Goal: Task Accomplishment & Management: Use online tool/utility

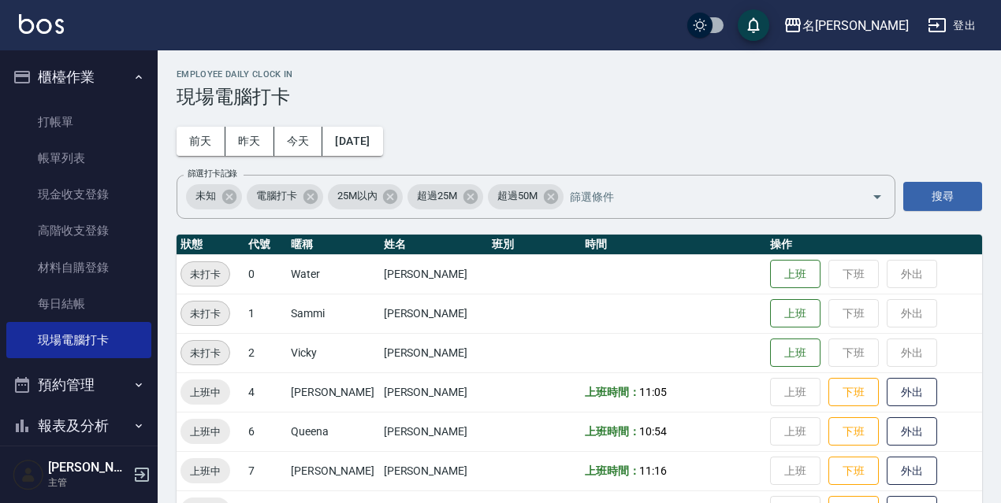
scroll to position [253, 0]
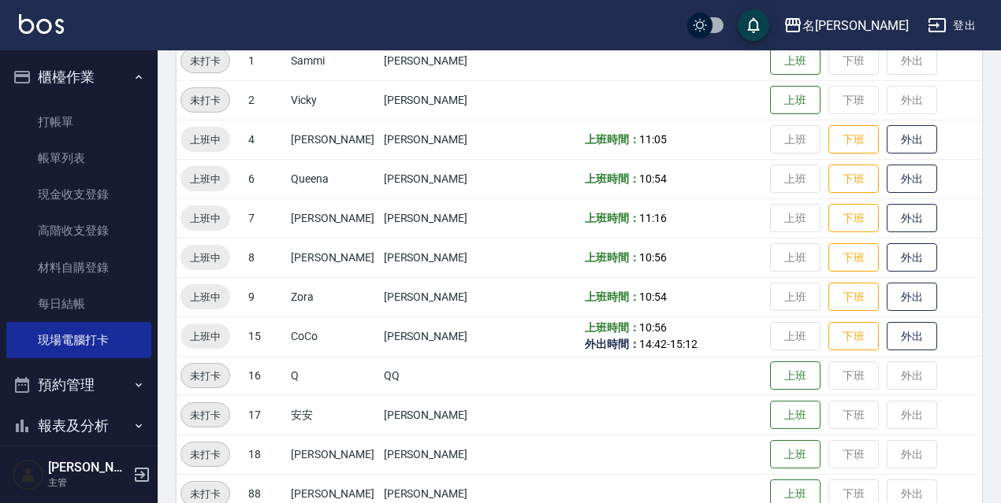
click at [969, 13] on button "登出" at bounding box center [951, 25] width 61 height 29
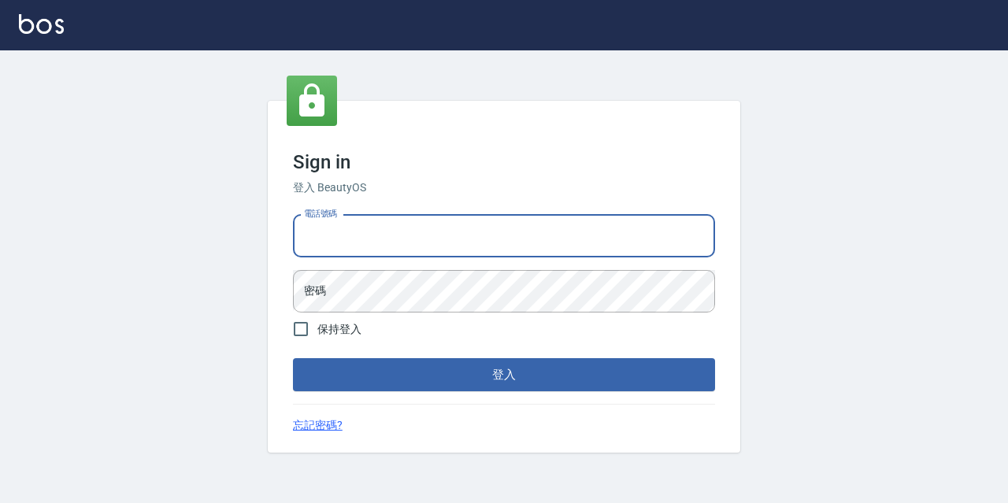
click at [438, 246] on input "電話號碼" at bounding box center [504, 236] width 422 height 43
type input "0967388409"
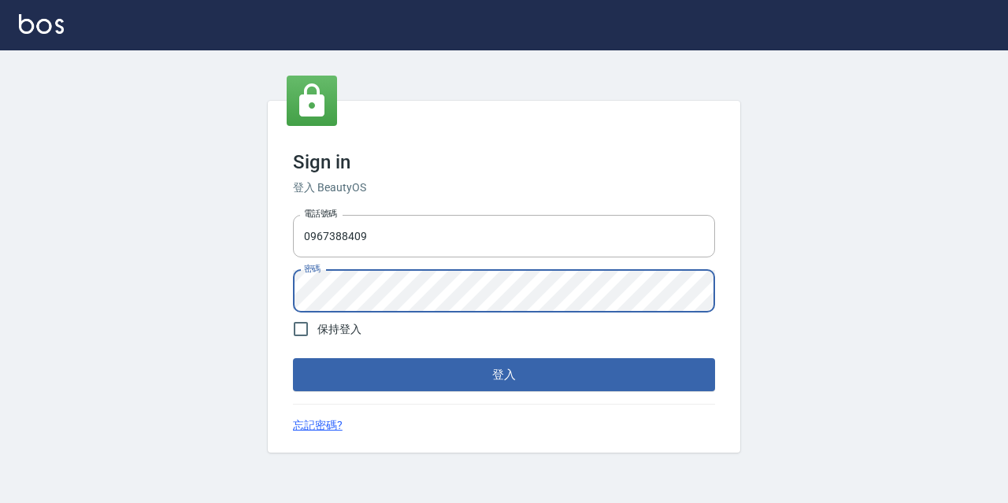
click at [293, 358] on button "登入" at bounding box center [504, 374] width 422 height 33
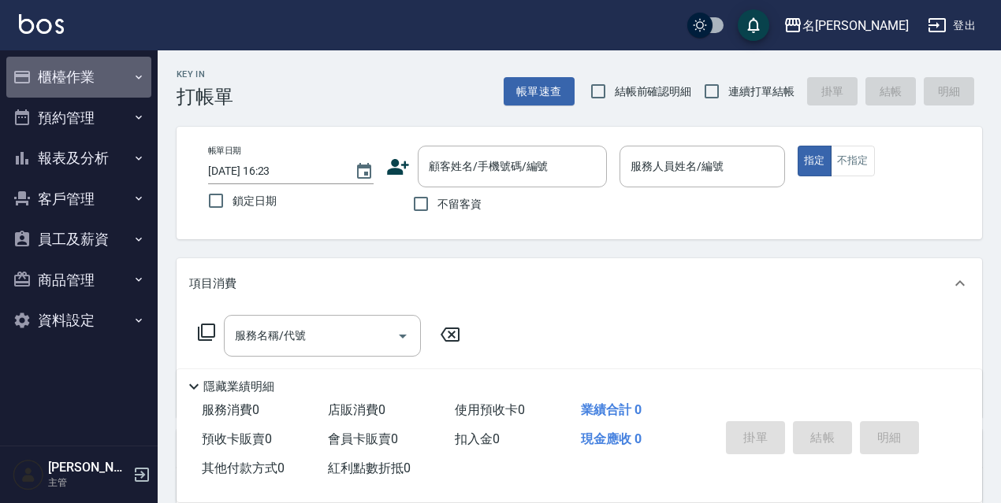
click at [87, 80] on button "櫃檯作業" at bounding box center [78, 77] width 145 height 41
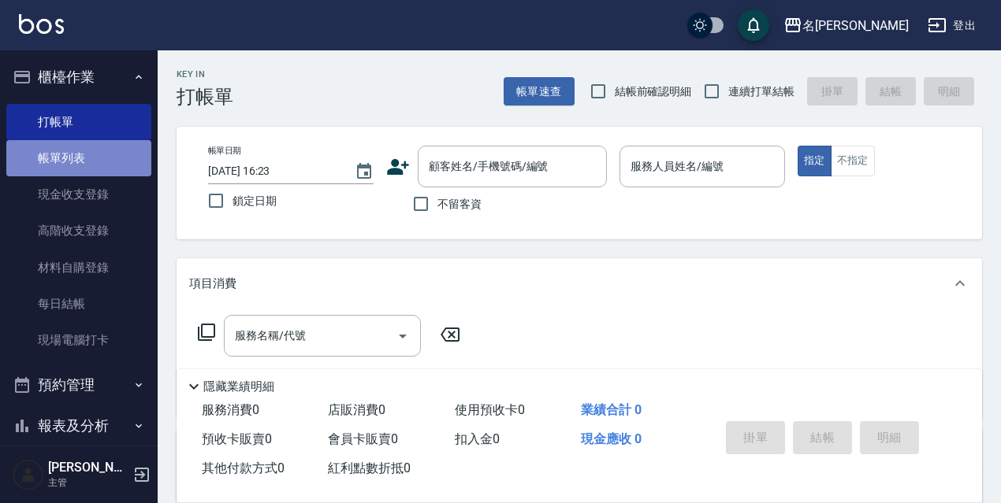
click at [101, 160] on link "帳單列表" at bounding box center [78, 158] width 145 height 36
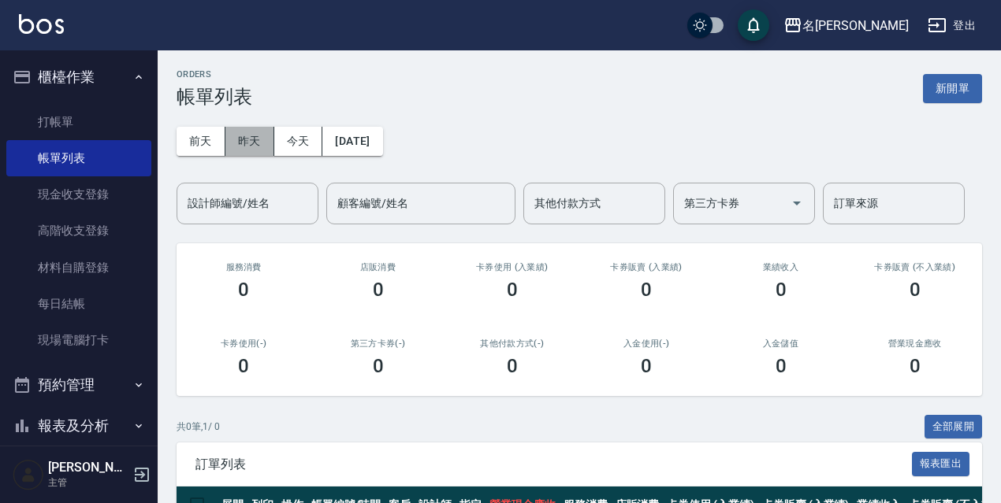
click at [260, 140] on button "昨天" at bounding box center [249, 141] width 49 height 29
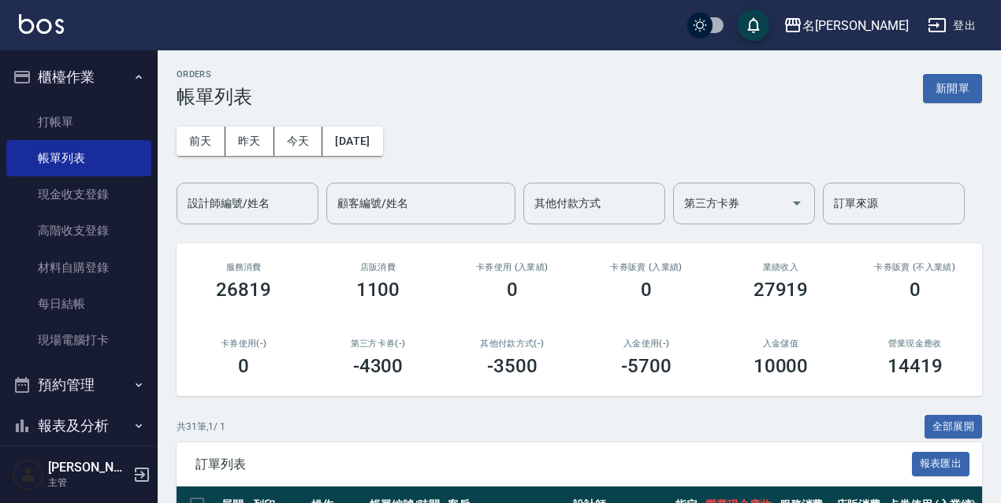
scroll to position [79, 0]
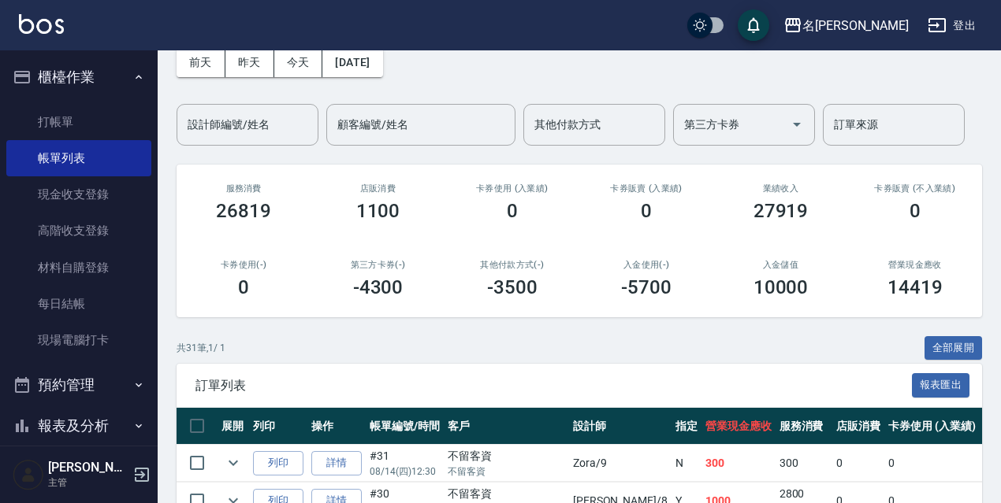
drag, startPoint x: 968, startPoint y: 350, endPoint x: 992, endPoint y: 159, distance: 192.1
click at [973, 346] on button "全部展開" at bounding box center [953, 348] width 58 height 24
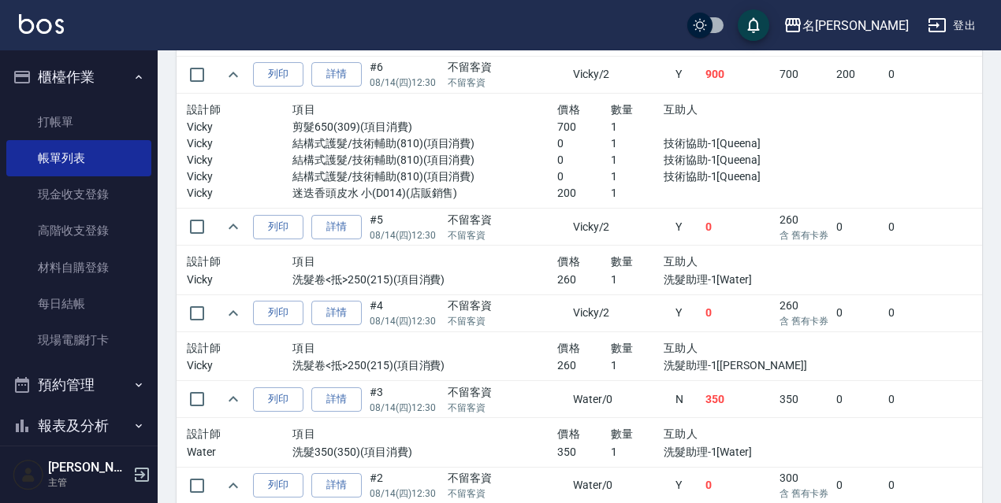
scroll to position [3132, 0]
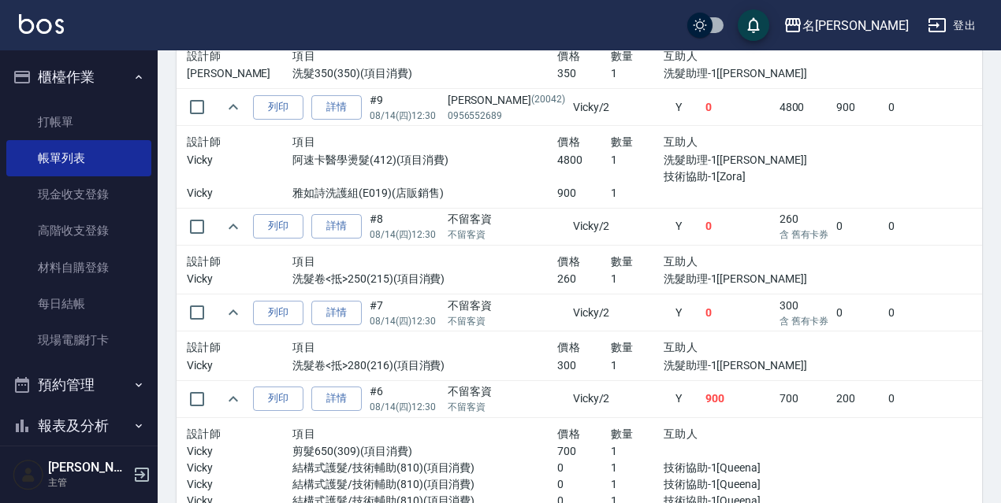
scroll to position [2345, 0]
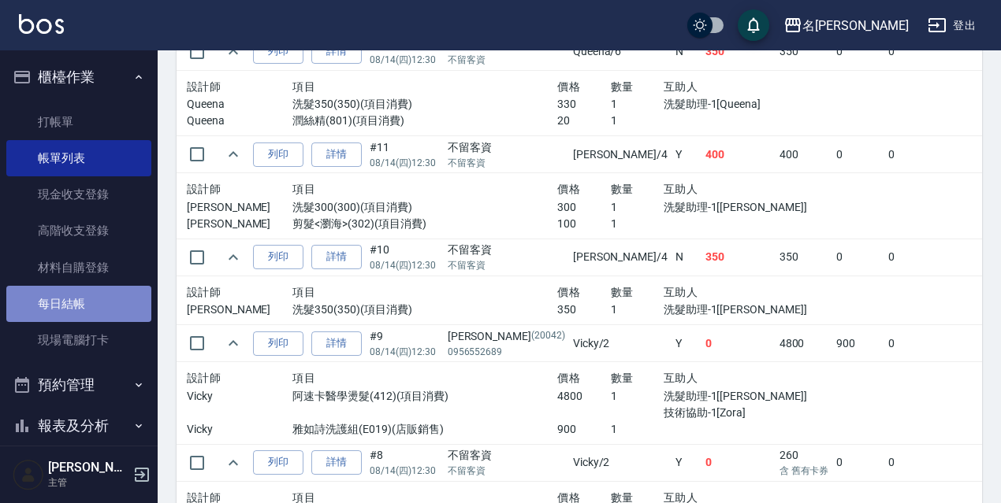
click at [93, 317] on link "每日結帳" at bounding box center [78, 304] width 145 height 36
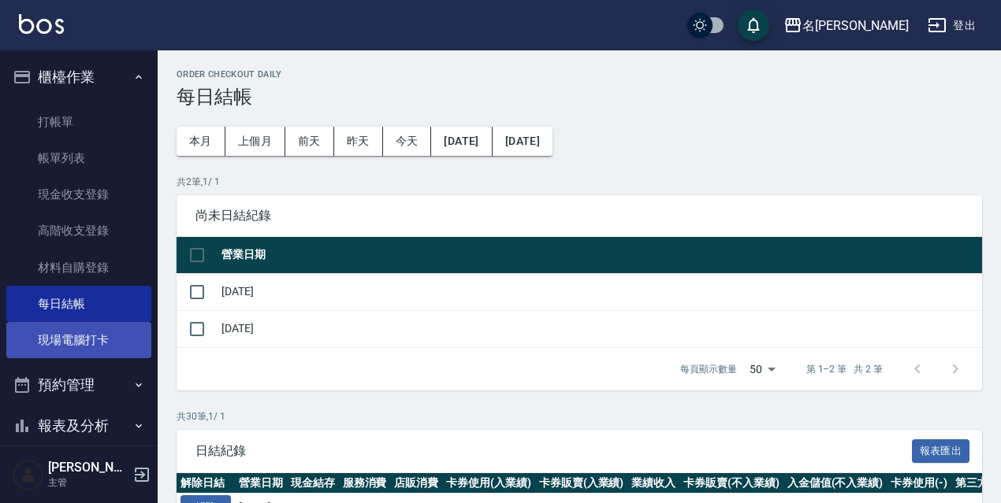
click at [106, 343] on link "現場電腦打卡" at bounding box center [78, 340] width 145 height 36
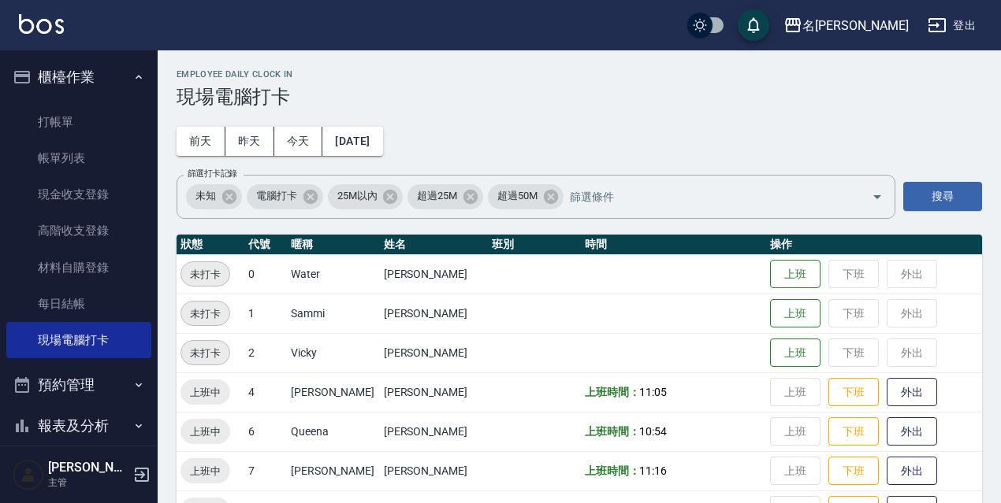
scroll to position [158, 0]
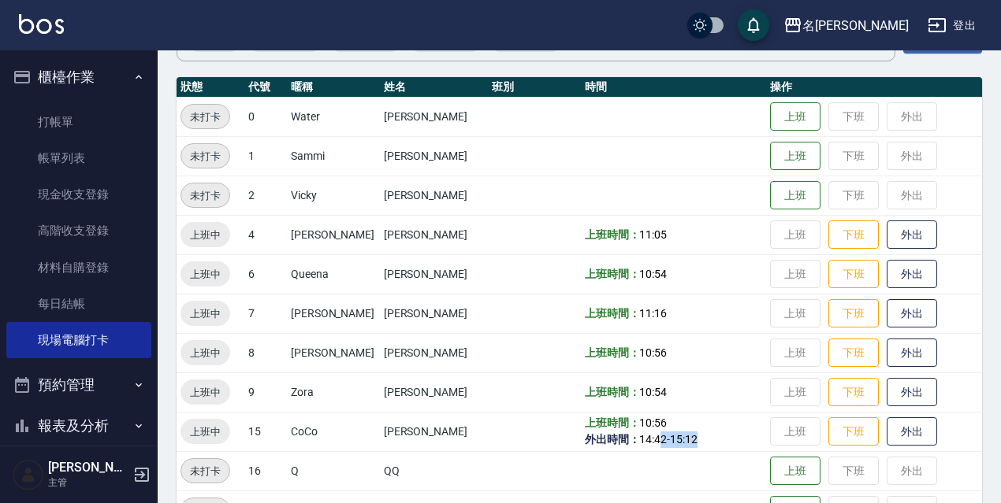
drag, startPoint x: 678, startPoint y: 439, endPoint x: 629, endPoint y: 443, distance: 49.8
click at [629, 443] on td "上班時間： 10:56 外出時間： 14:42 - 15:12" at bounding box center [674, 431] width 186 height 39
click at [670, 442] on span "15:12" at bounding box center [684, 439] width 28 height 13
click at [134, 161] on link "帳單列表" at bounding box center [78, 158] width 145 height 36
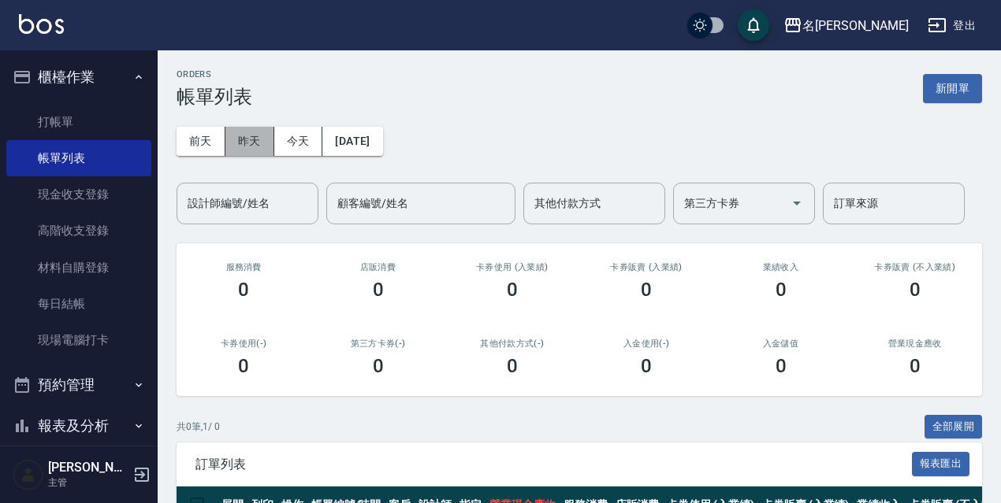
click at [253, 137] on button "昨天" at bounding box center [249, 141] width 49 height 29
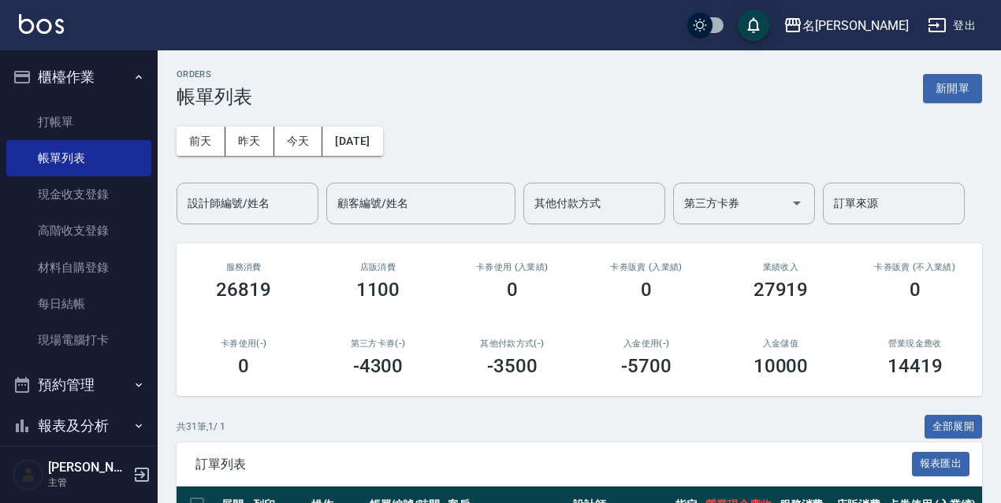
scroll to position [236, 0]
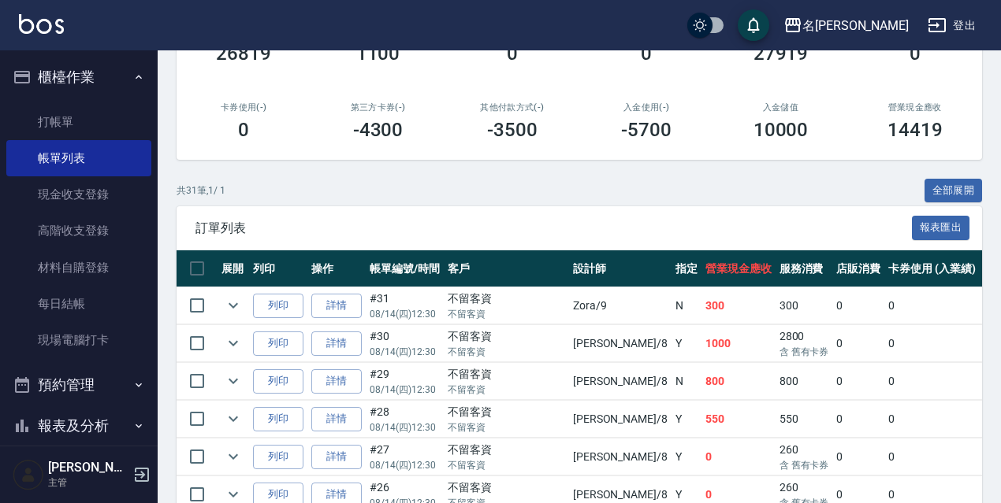
click at [920, 193] on div "共 31 筆, 1 / 1 全部展開" at bounding box center [578, 191] width 805 height 24
click at [935, 193] on button "全部展開" at bounding box center [953, 191] width 58 height 24
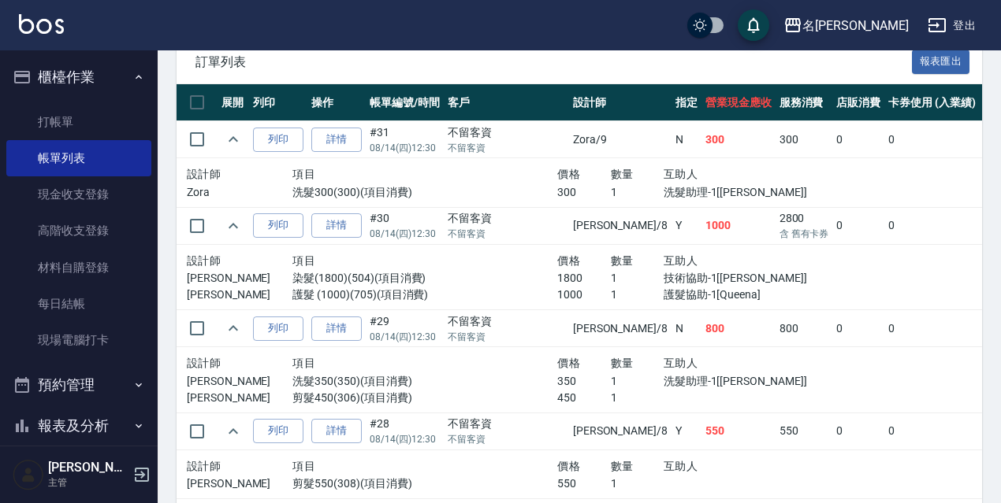
scroll to position [481, 0]
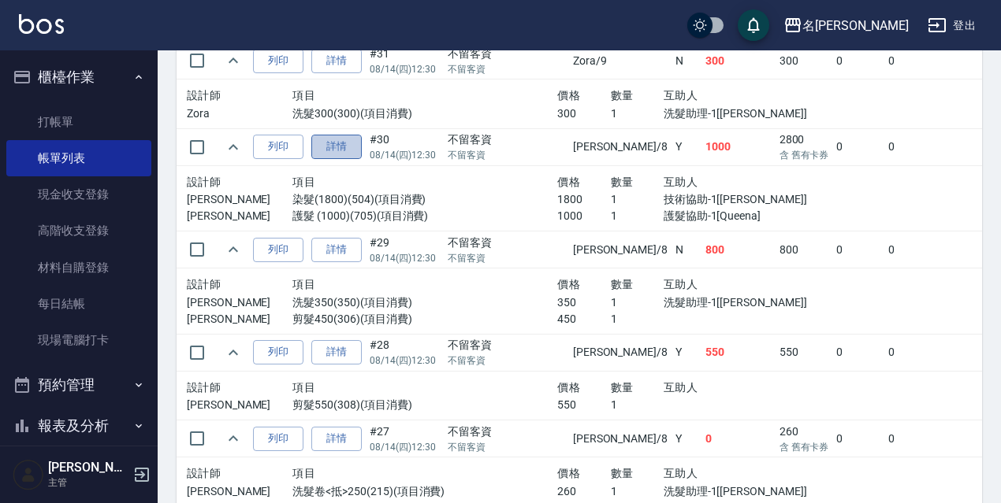
click at [358, 140] on link "詳情" at bounding box center [336, 147] width 50 height 24
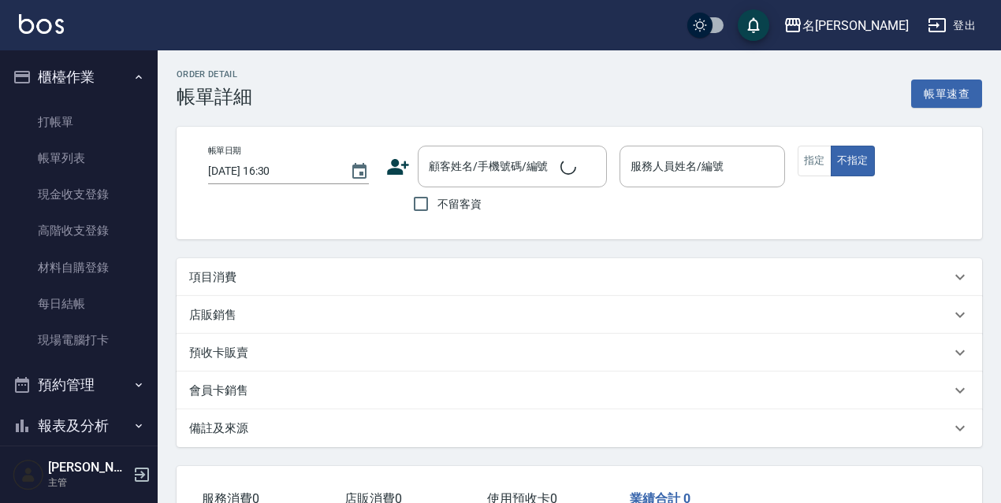
type input "2025/08/14 12:30"
checkbox input "true"
type input "Cindy-8"
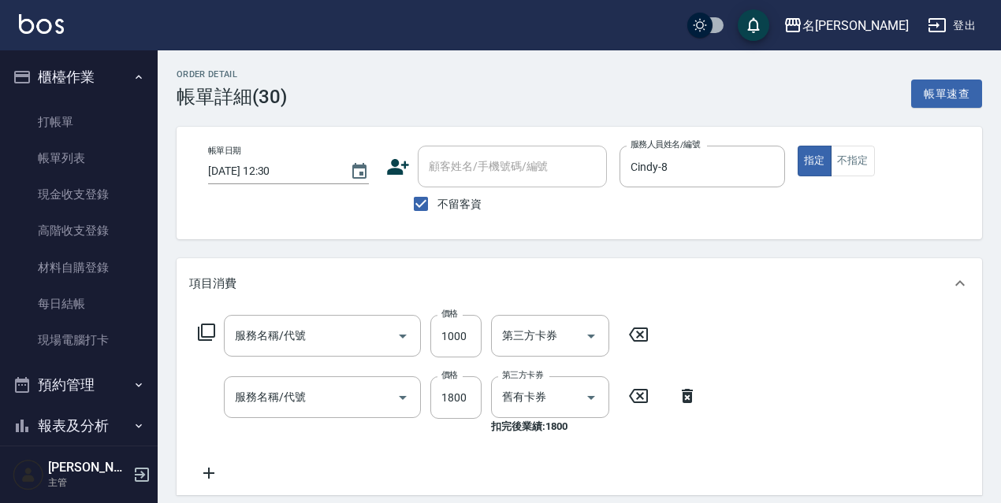
type input "護髮 (1000)(705)"
type input "染髮(1800)(504)"
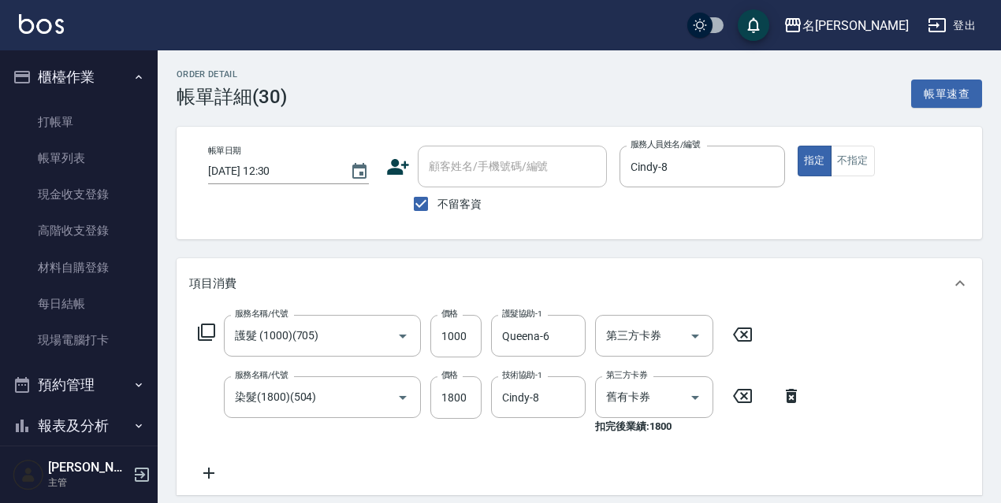
click at [785, 397] on icon at bounding box center [790, 396] width 39 height 19
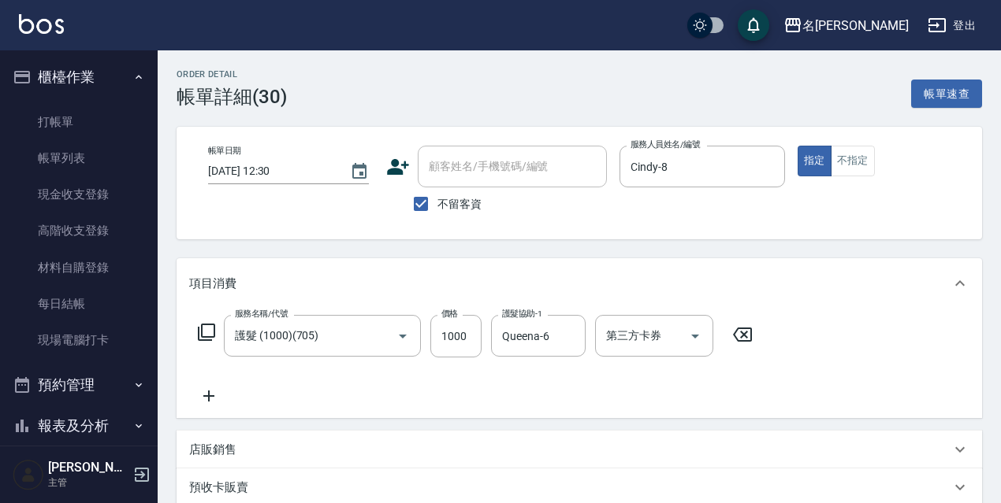
click at [205, 336] on icon at bounding box center [206, 332] width 19 height 19
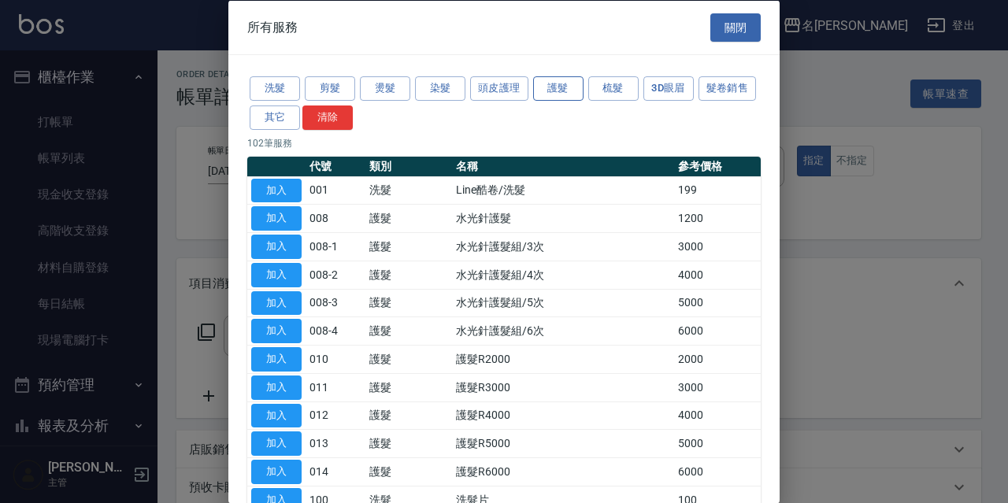
click at [558, 82] on button "護髮" at bounding box center [558, 88] width 50 height 24
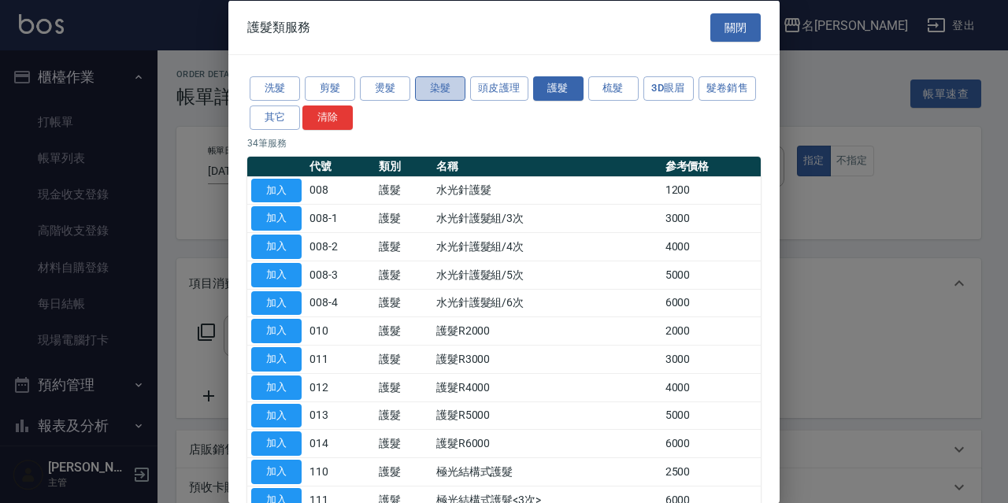
click at [451, 87] on button "染髮" at bounding box center [440, 88] width 50 height 24
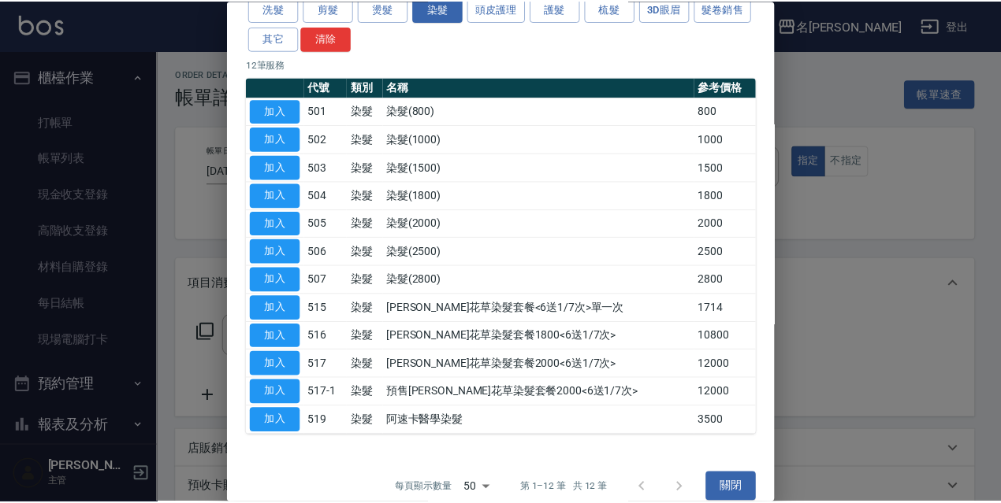
scroll to position [98, 0]
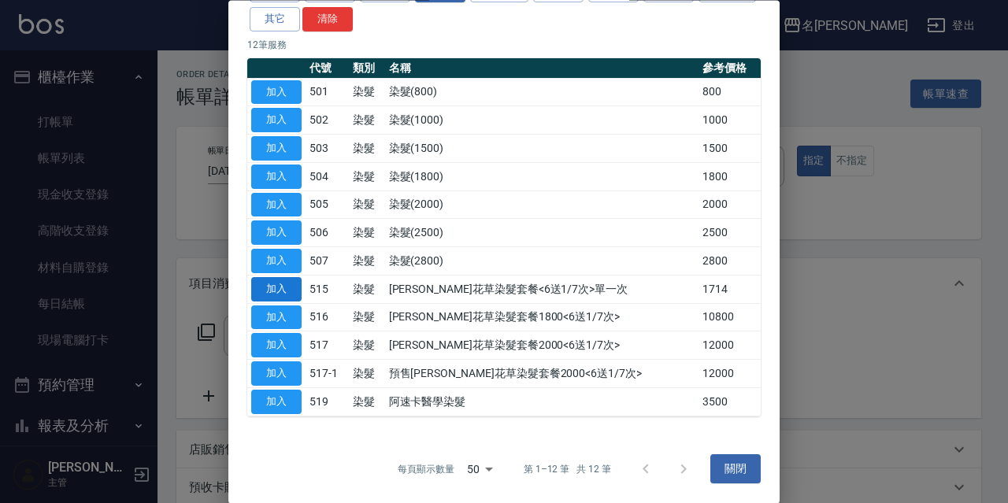
click at [292, 291] on button "加入" at bounding box center [276, 289] width 50 height 24
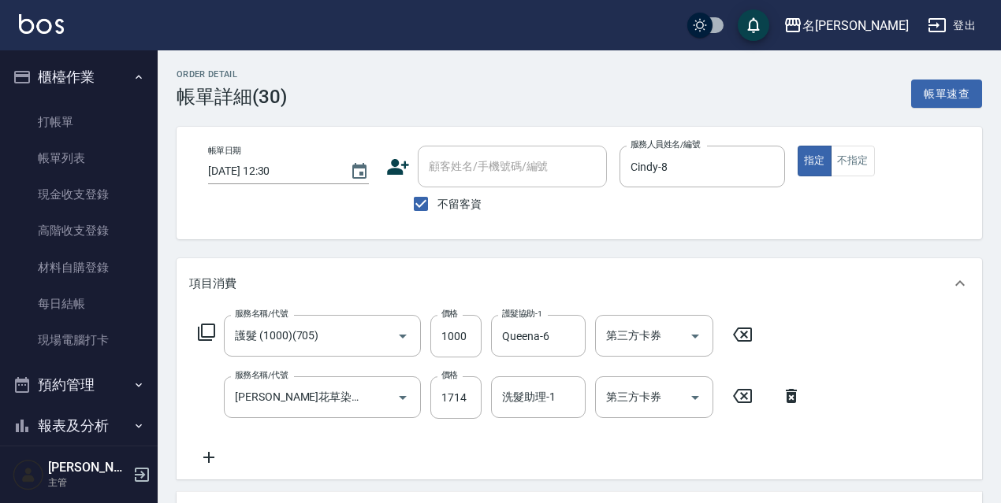
click at [484, 403] on div "服務名稱/代號 海莉花草染髮套餐<6送1/7次>單一次(515) 服務名稱/代號 價格 1714 價格 洗髮助理-1 洗髮助理-1 第三方卡券 第三方卡券" at bounding box center [500, 398] width 622 height 43
click at [481, 403] on input "1714" at bounding box center [455, 398] width 51 height 43
type input "1800"
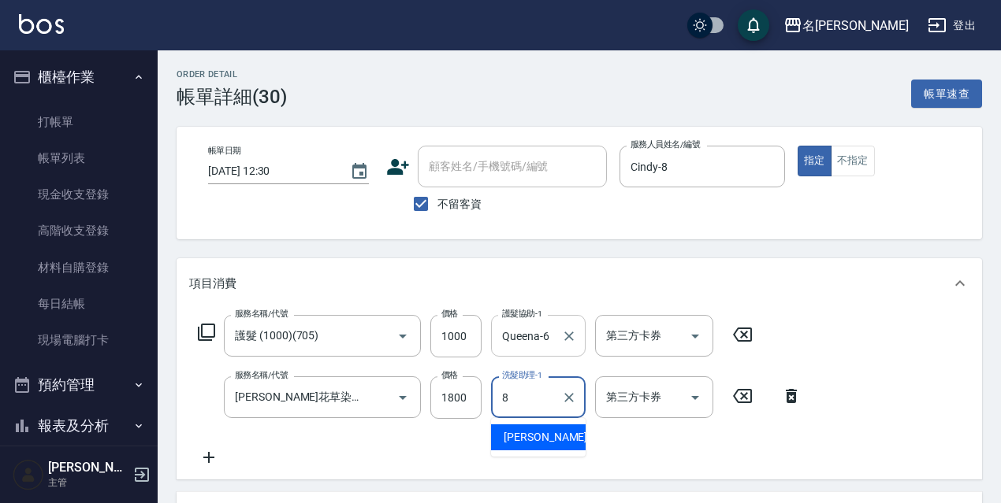
type input "Cindy-8"
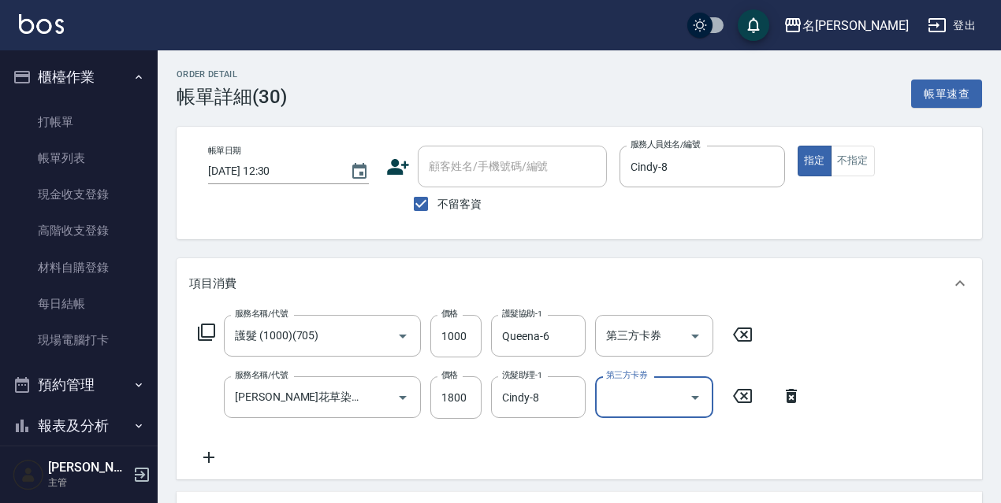
scroll to position [348, 0]
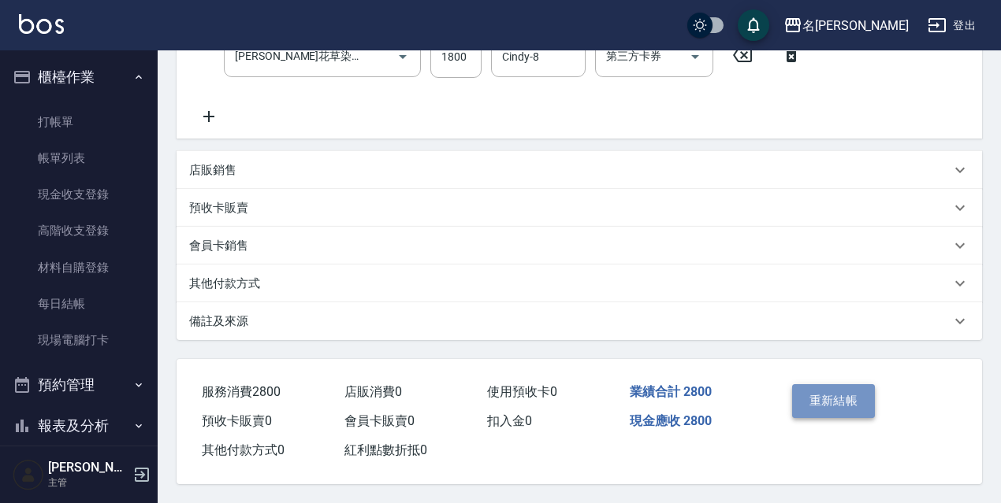
click at [830, 395] on button "重新結帳" at bounding box center [834, 400] width 84 height 33
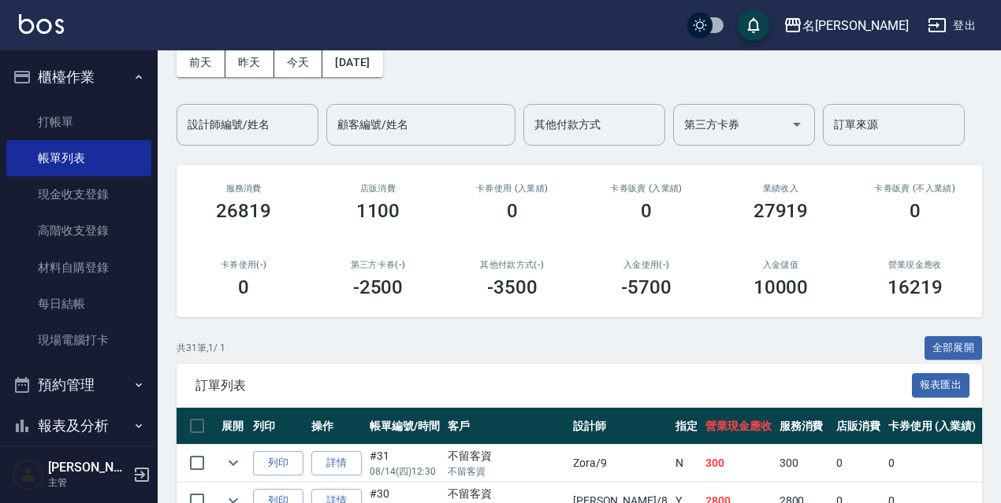
scroll to position [315, 0]
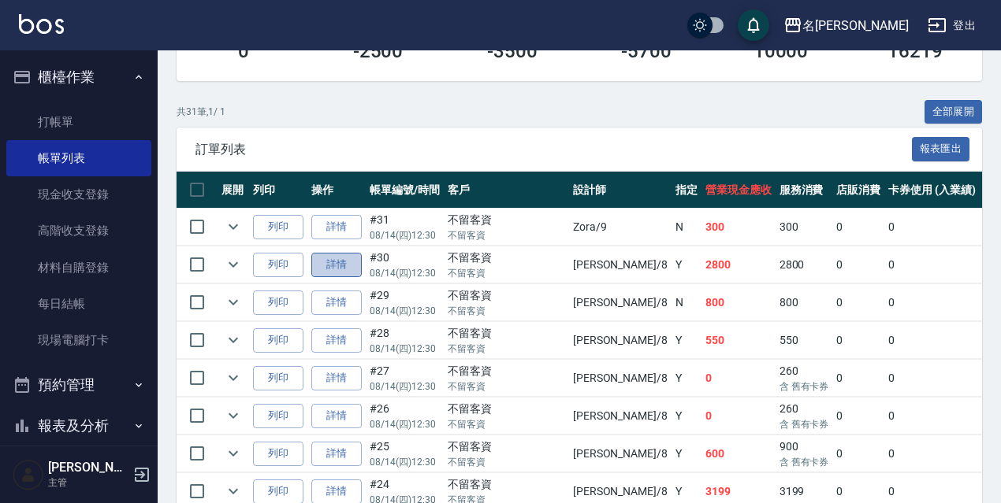
click at [347, 271] on link "詳情" at bounding box center [336, 265] width 50 height 24
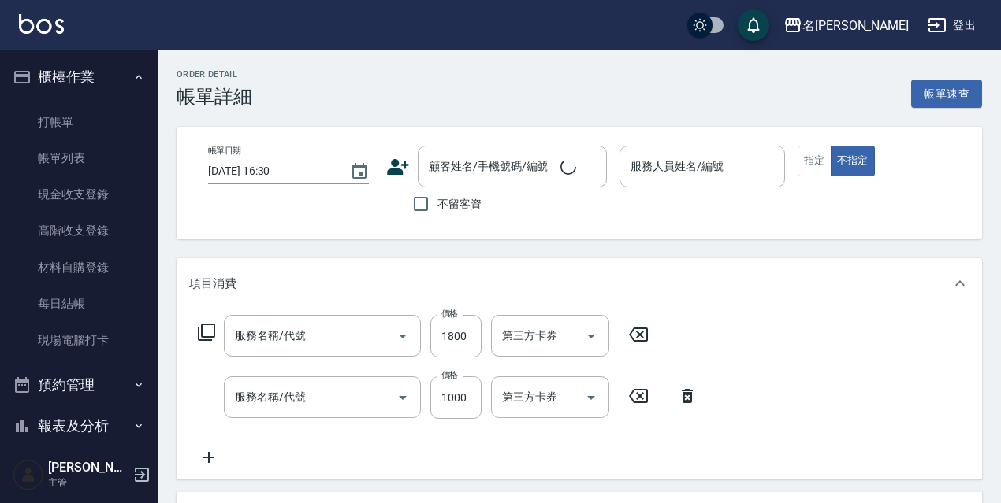
type input "2025/08/14 12:30"
checkbox input "true"
type input "Cindy-8"
type input "海莉花草染髮套餐<6送1/7次>單一次(515)"
type input "護髮 (1000)(705)"
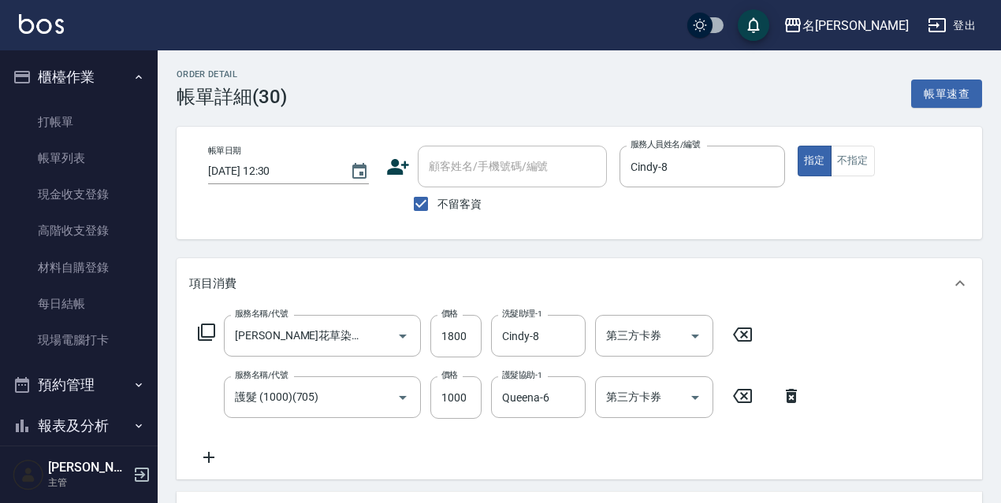
scroll to position [158, 0]
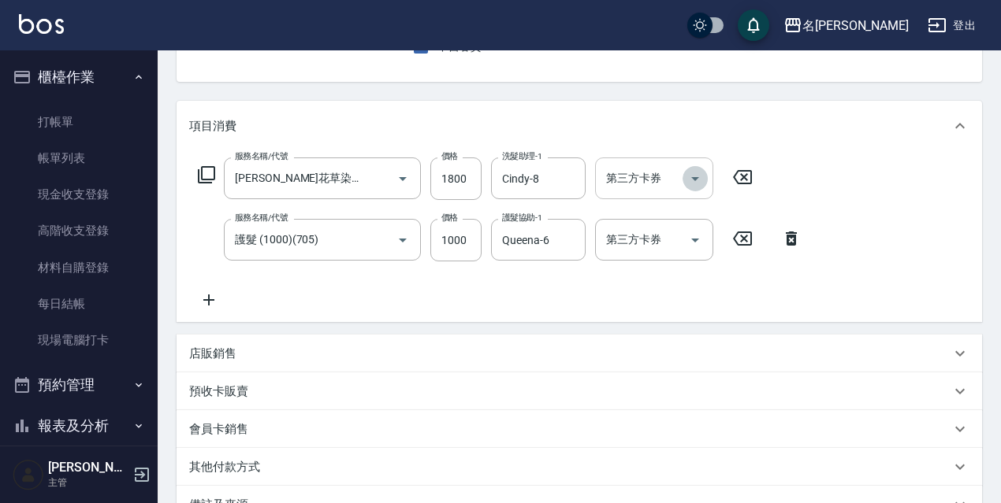
click at [697, 182] on icon "Open" at bounding box center [694, 178] width 19 height 19
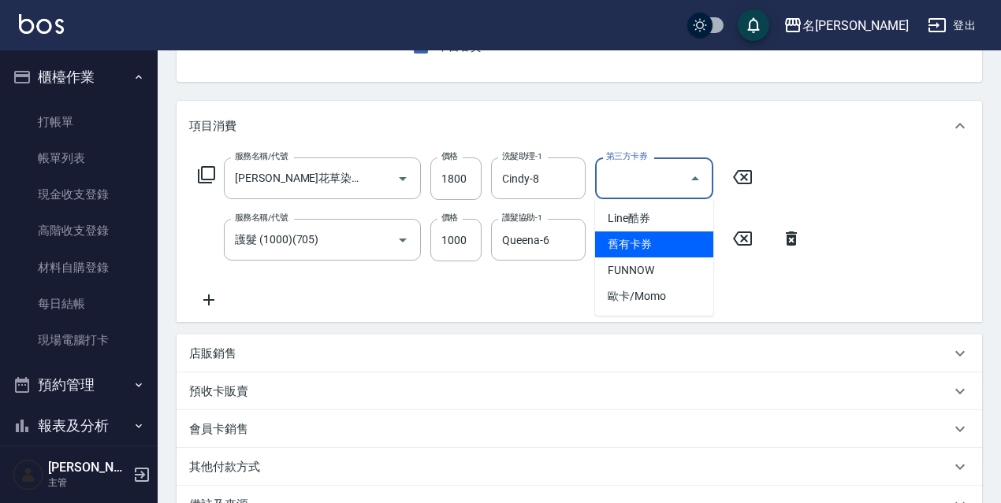
click at [666, 246] on span "舊有卡券" at bounding box center [654, 245] width 118 height 26
type input "舊有卡券"
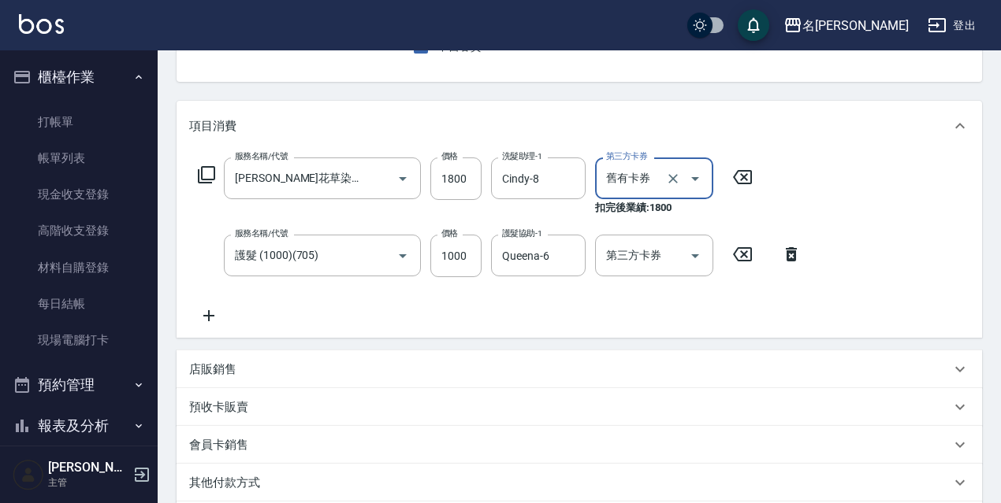
scroll to position [364, 0]
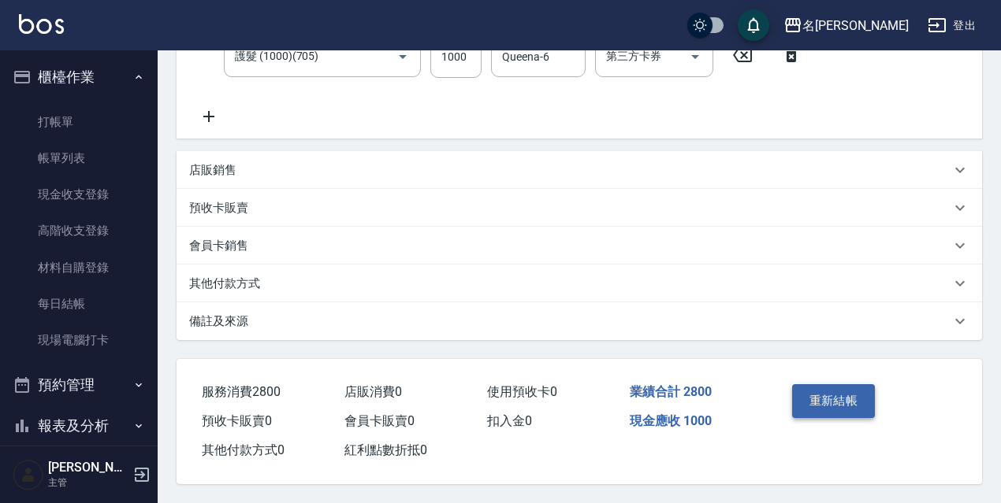
click at [855, 401] on button "重新結帳" at bounding box center [834, 400] width 84 height 33
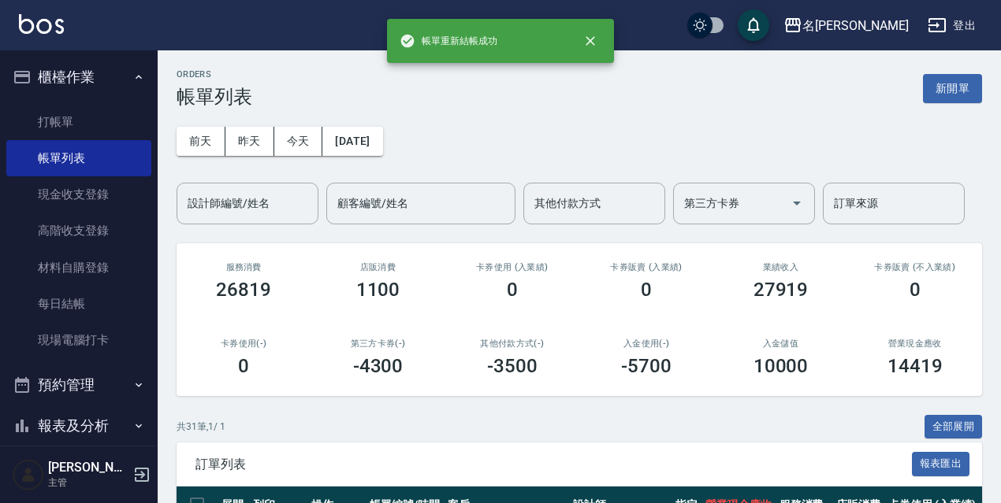
scroll to position [236, 0]
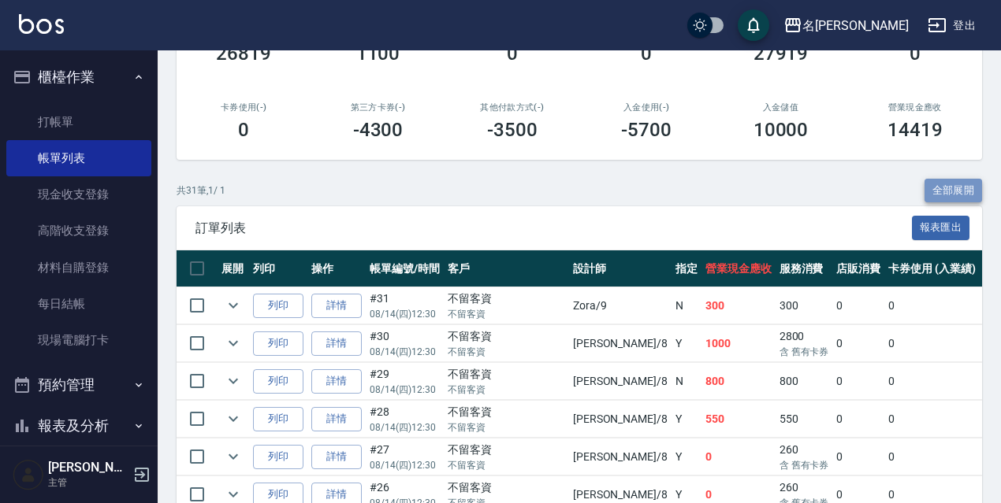
click at [924, 185] on button "全部展開" at bounding box center [953, 191] width 58 height 24
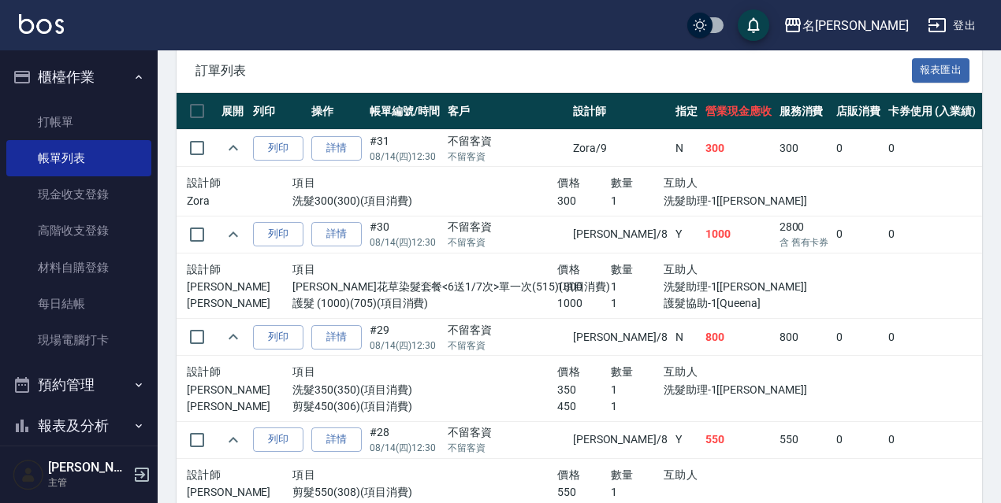
scroll to position [158, 0]
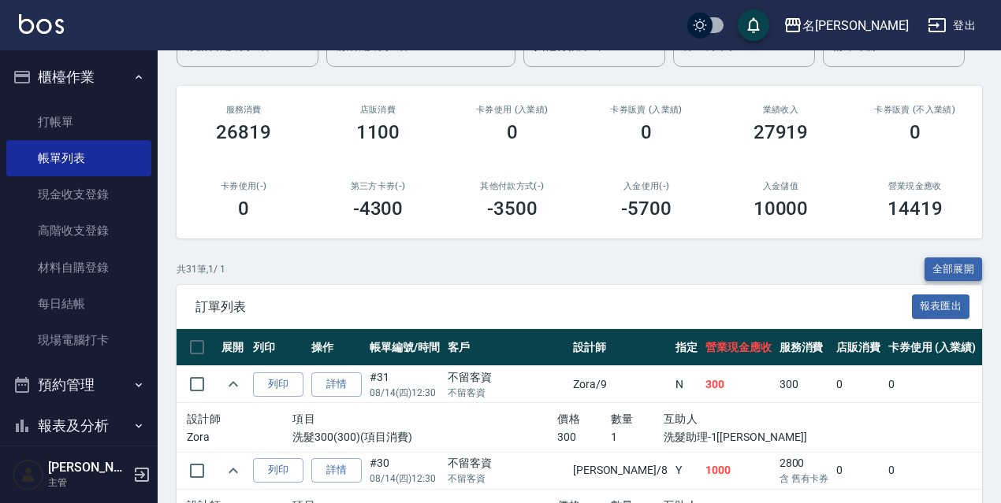
click at [958, 269] on button "全部展開" at bounding box center [953, 270] width 58 height 24
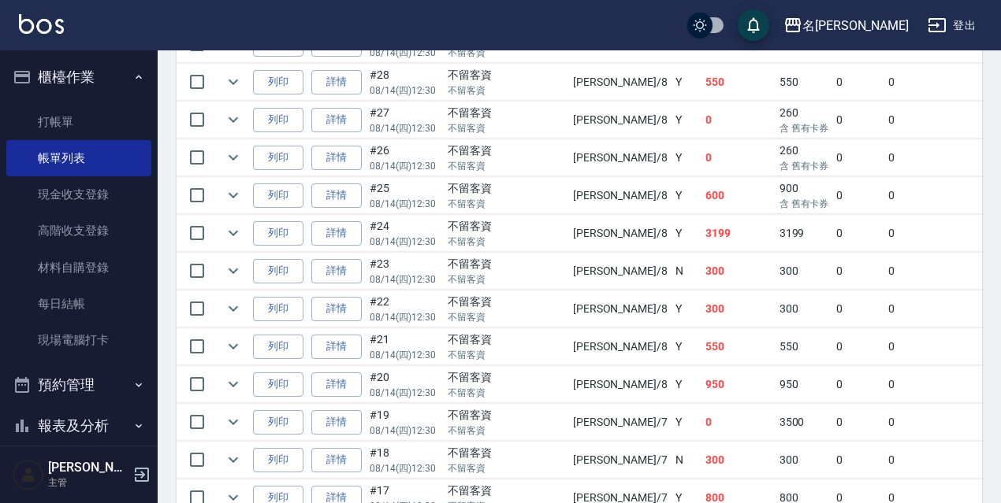
scroll to position [1266, 0]
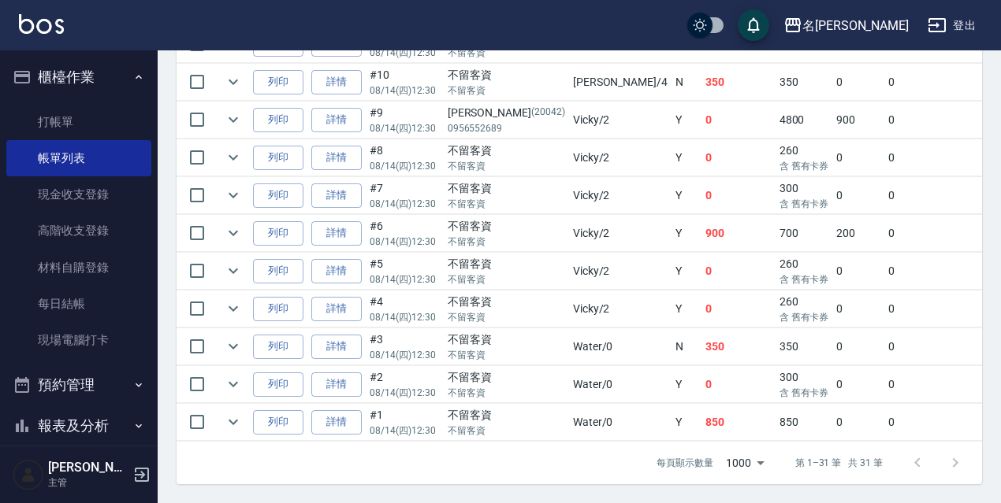
click at [832, 329] on td "0" at bounding box center [858, 347] width 52 height 37
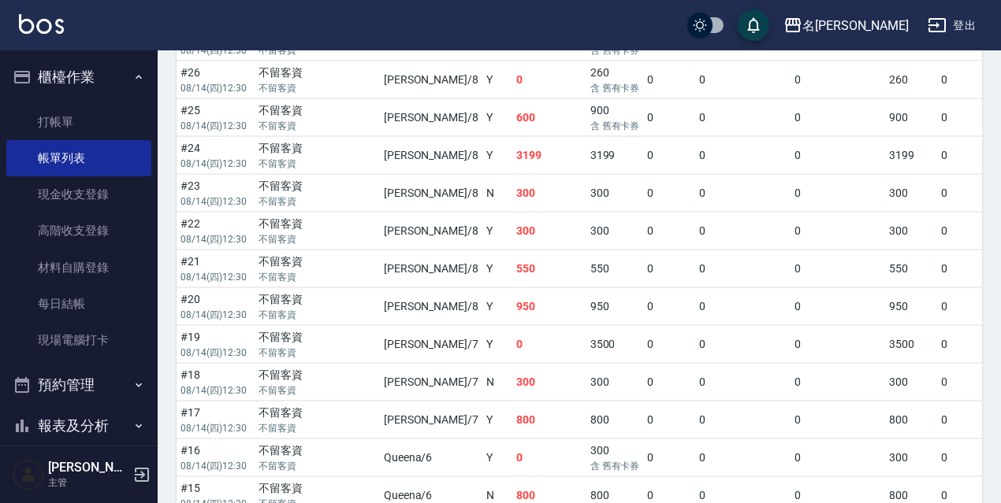
scroll to position [336, 0]
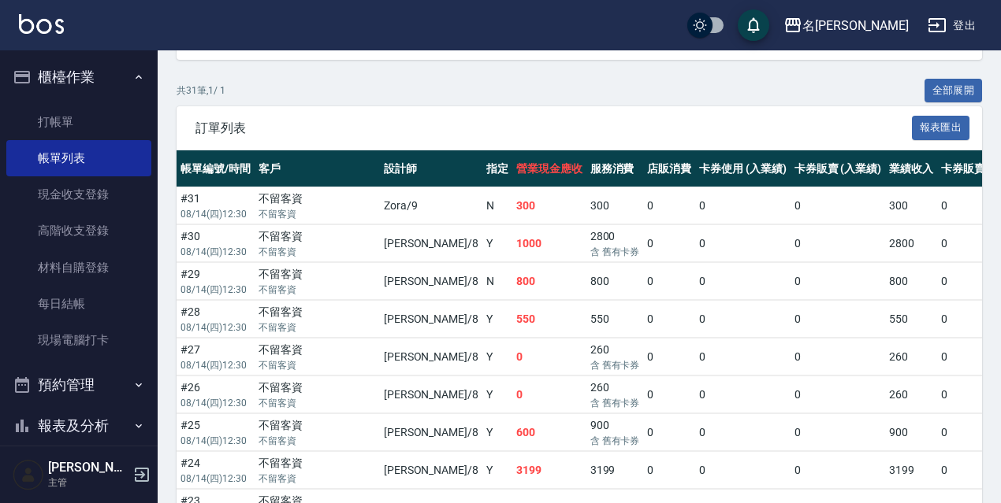
click at [107, 425] on button "報表及分析" at bounding box center [78, 426] width 145 height 41
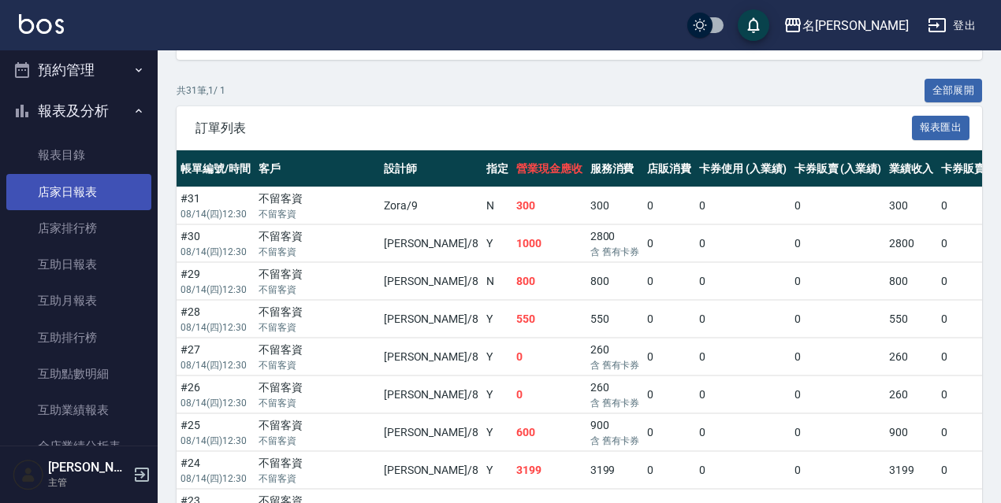
click at [63, 201] on link "店家日報表" at bounding box center [78, 192] width 145 height 36
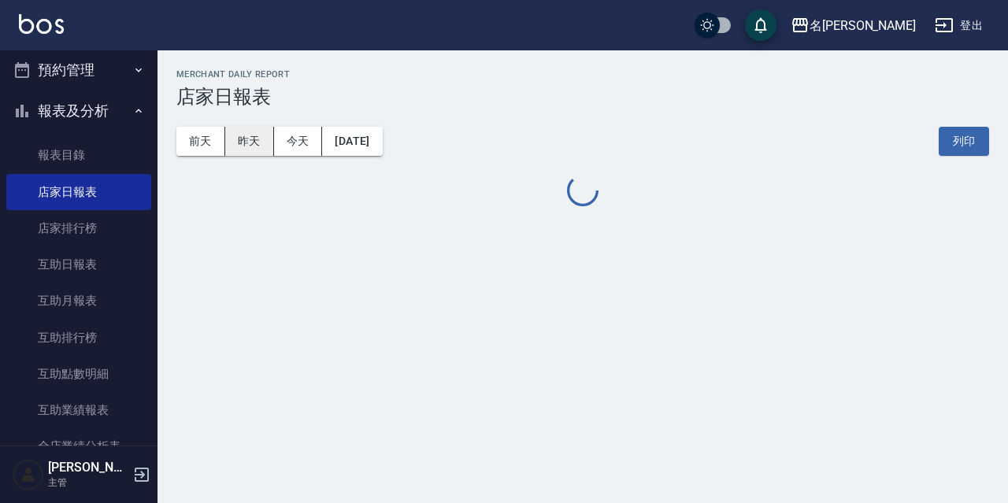
click at [260, 148] on button "昨天" at bounding box center [249, 141] width 49 height 29
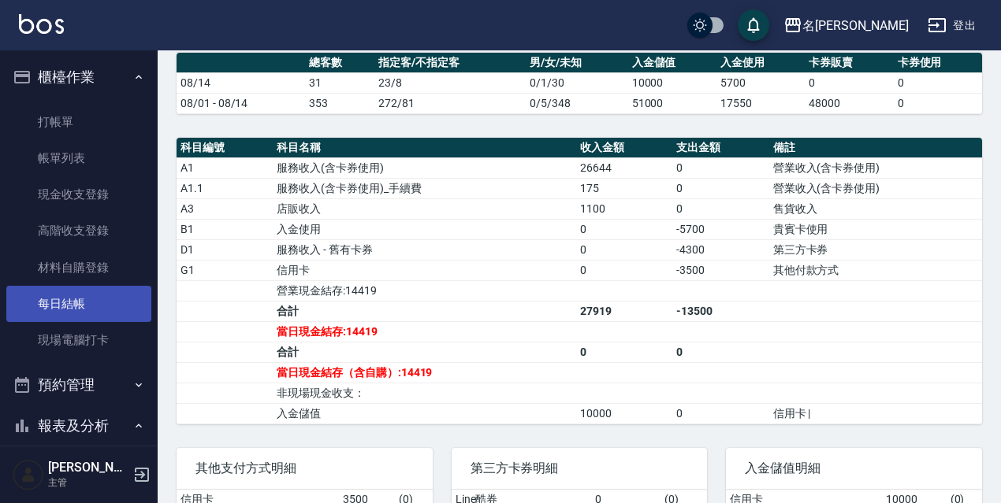
click at [95, 303] on link "每日結帳" at bounding box center [78, 304] width 145 height 36
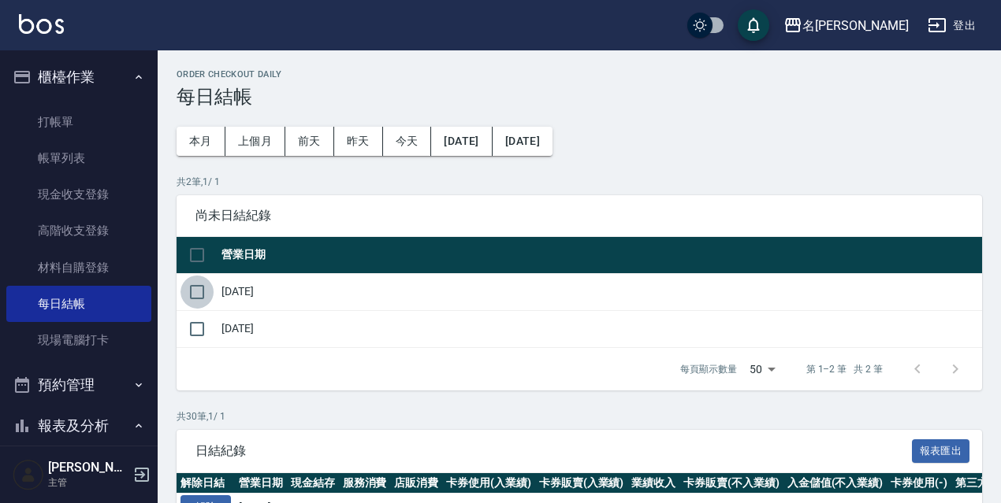
click at [192, 286] on input "checkbox" at bounding box center [196, 292] width 33 height 33
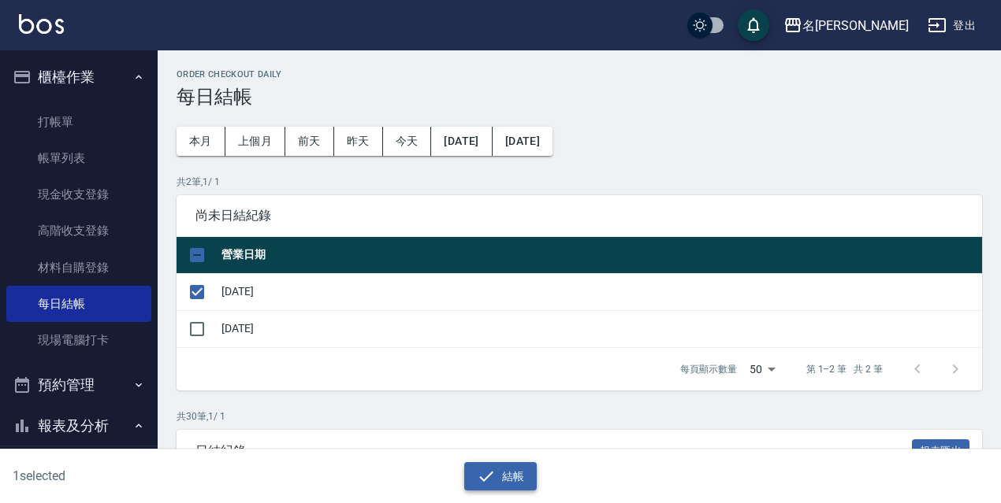
drag, startPoint x: 538, startPoint y: 486, endPoint x: 524, endPoint y: 478, distance: 16.2
click at [536, 485] on div "結帳" at bounding box center [500, 476] width 481 height 29
click at [522, 478] on button "結帳" at bounding box center [500, 476] width 73 height 29
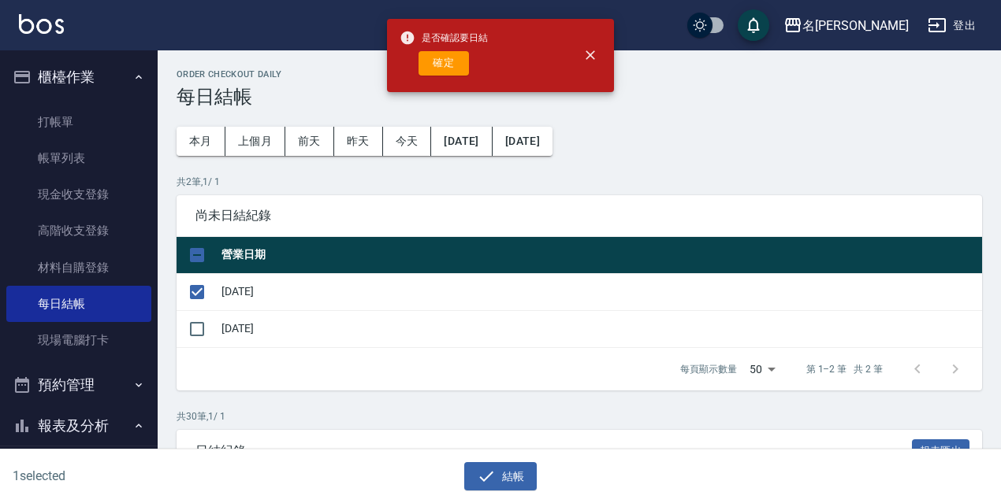
click at [450, 49] on div "是否確認要日結 確定" at bounding box center [443, 56] width 88 height 64
click at [458, 62] on button "確定" at bounding box center [443, 63] width 50 height 24
checkbox input "false"
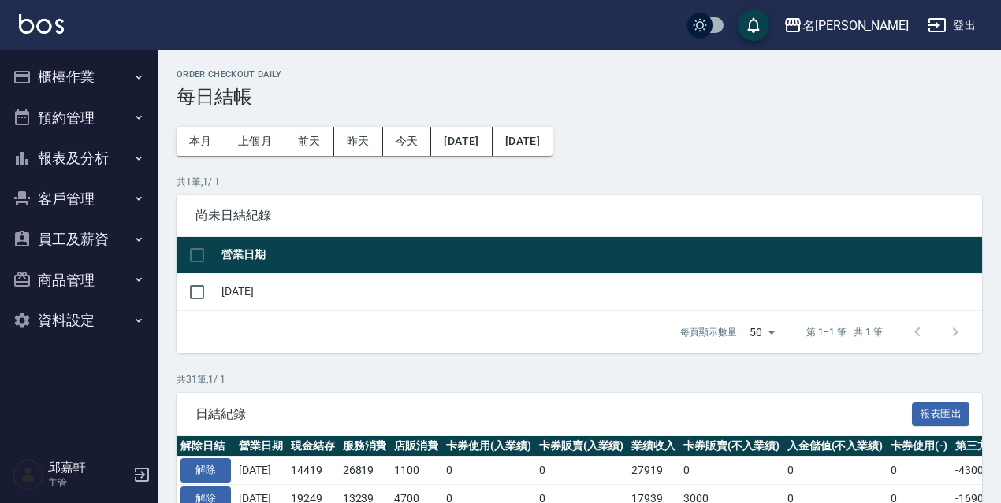
click at [69, 87] on button "櫃檯作業" at bounding box center [78, 77] width 145 height 41
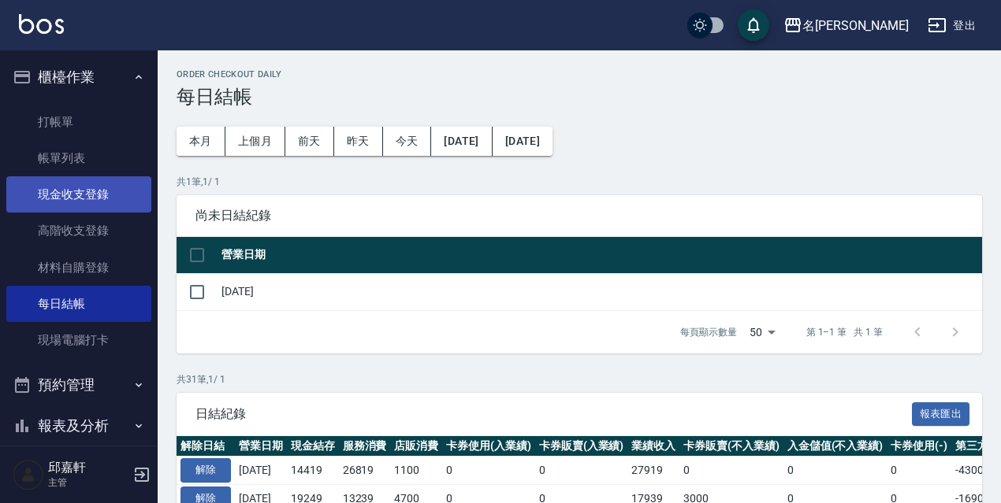
click at [91, 202] on link "現金收支登錄" at bounding box center [78, 194] width 145 height 36
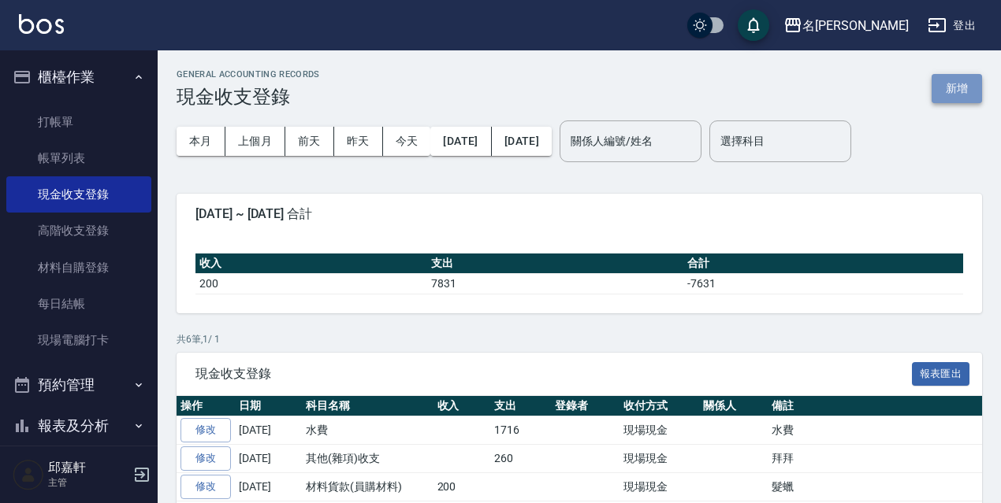
click at [966, 86] on button "新增" at bounding box center [956, 88] width 50 height 29
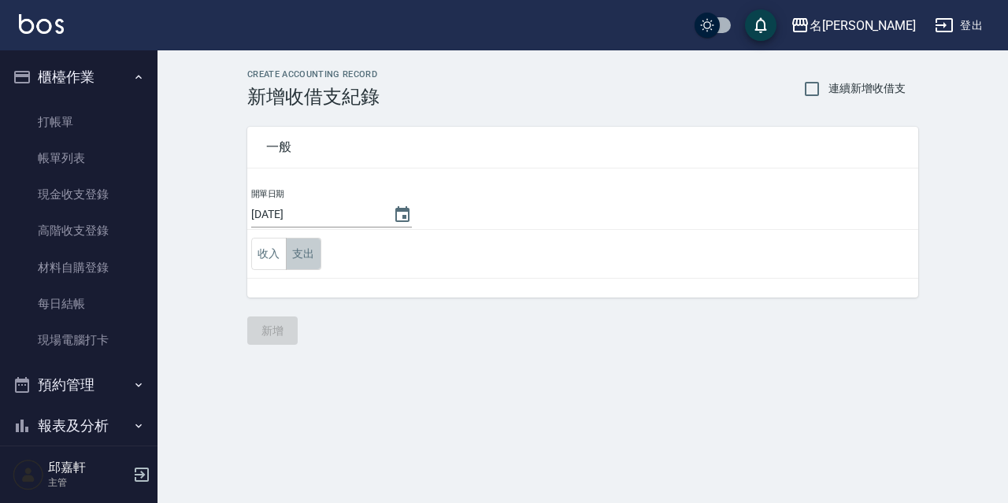
click at [299, 255] on button "支出" at bounding box center [303, 254] width 35 height 32
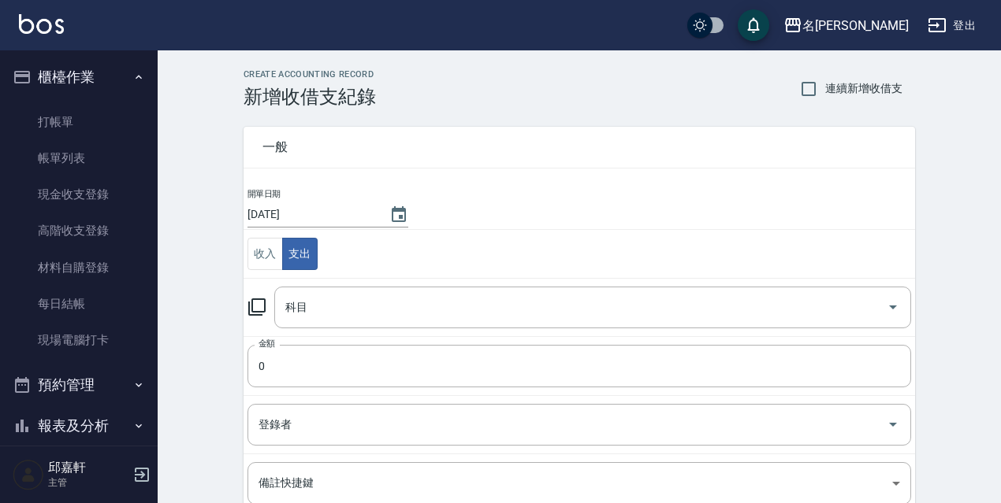
click at [265, 302] on icon at bounding box center [256, 307] width 17 height 17
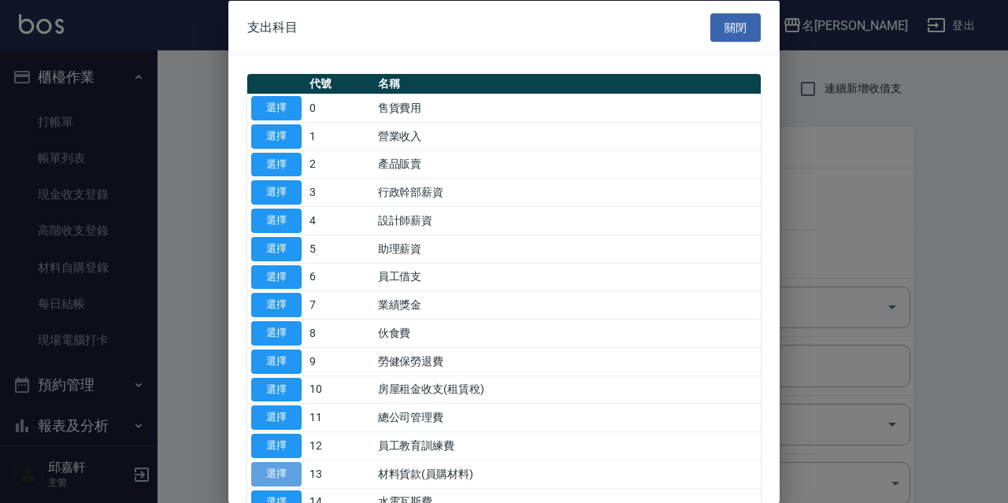
click at [292, 468] on button "選擇" at bounding box center [276, 474] width 50 height 24
type input "13 材料貨款(員購材料)"
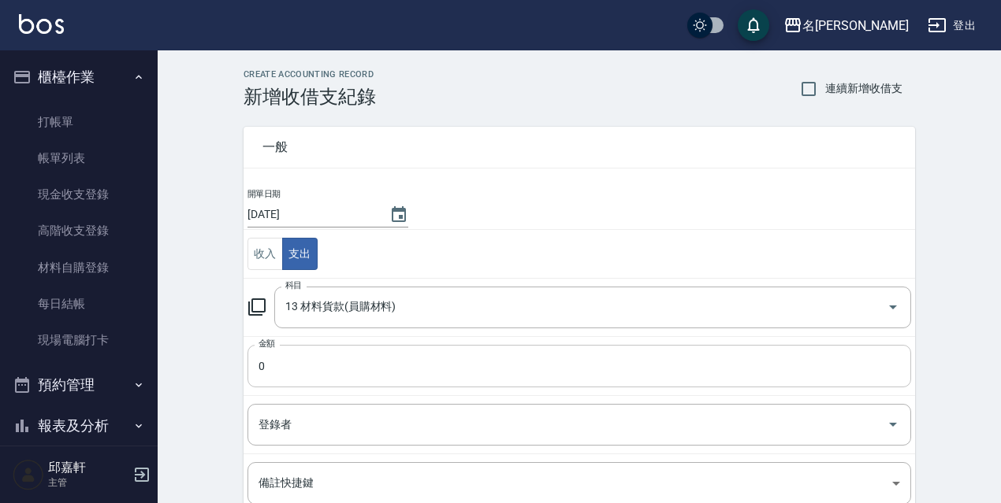
click at [288, 384] on input "0" at bounding box center [578, 366] width 663 height 43
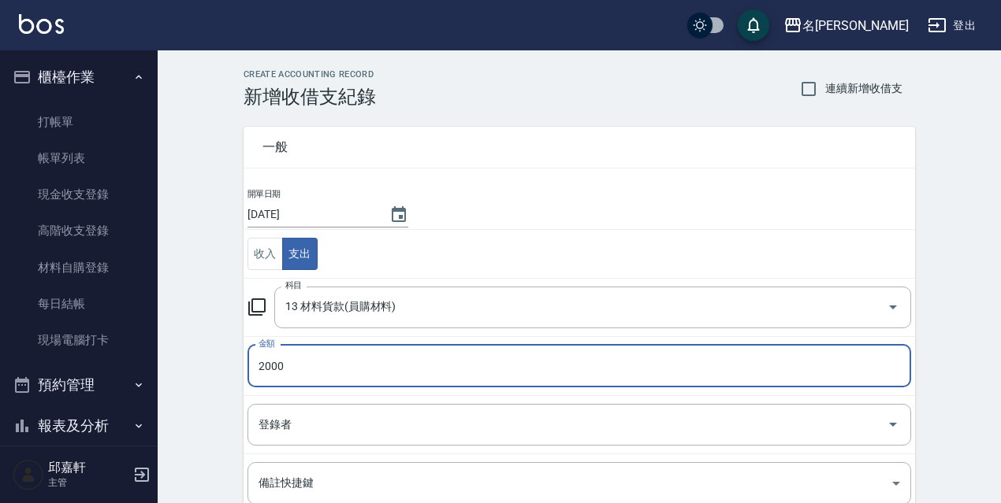
type input "2000"
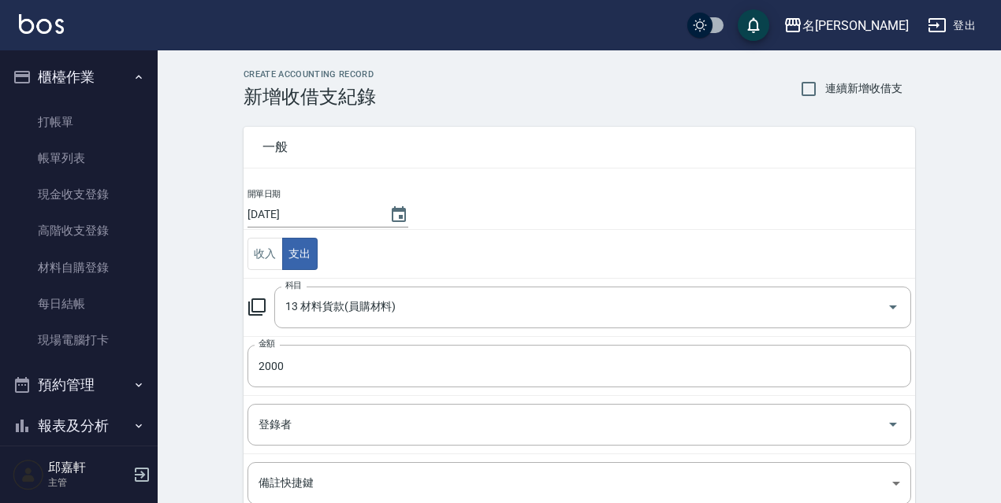
click at [259, 316] on icon at bounding box center [256, 307] width 17 height 17
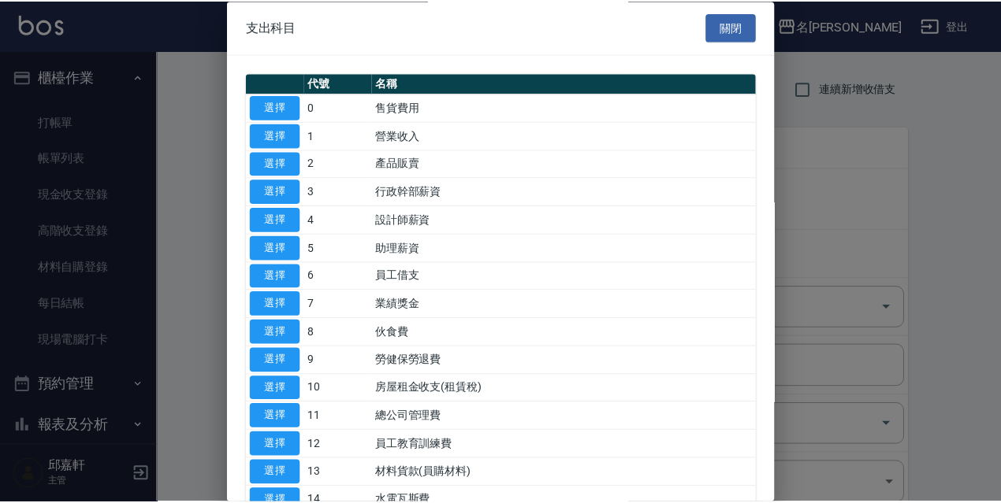
scroll to position [315, 0]
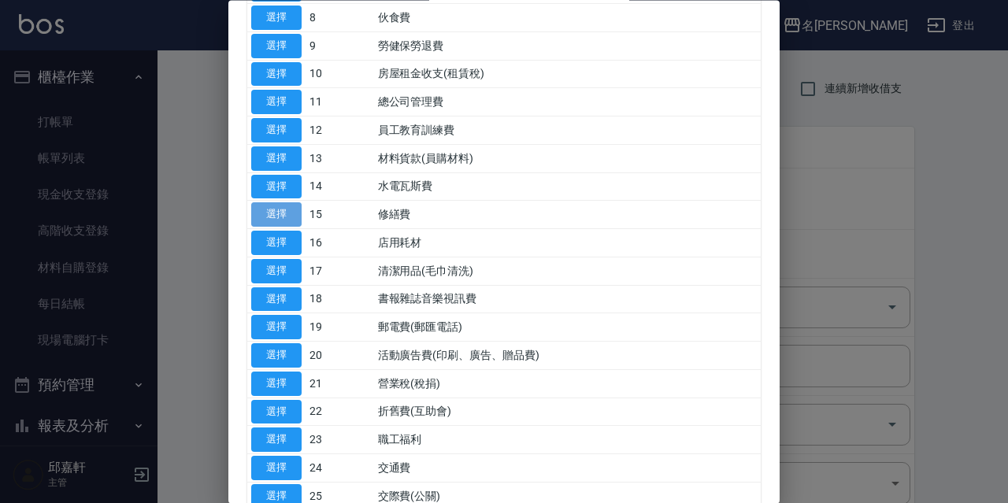
click at [280, 213] on button "選擇" at bounding box center [276, 215] width 50 height 24
type input "15 修繕費"
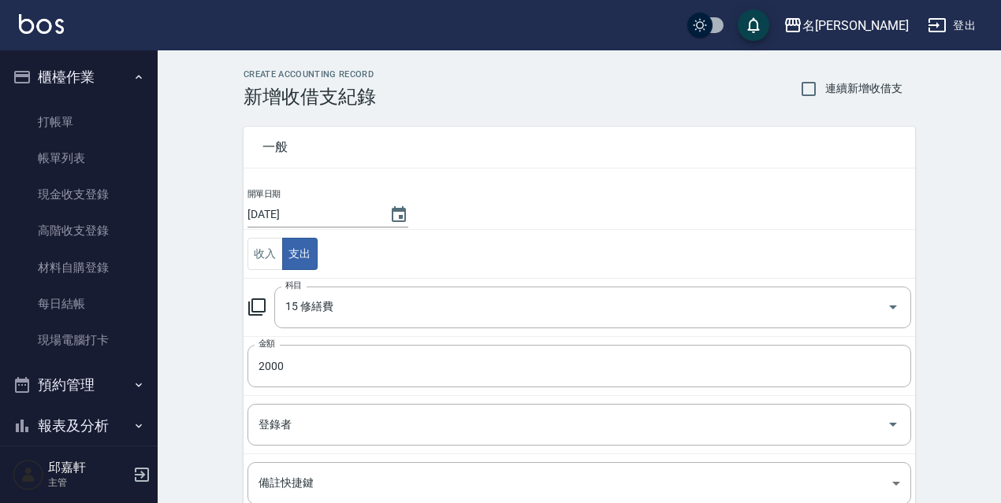
scroll to position [192, 0]
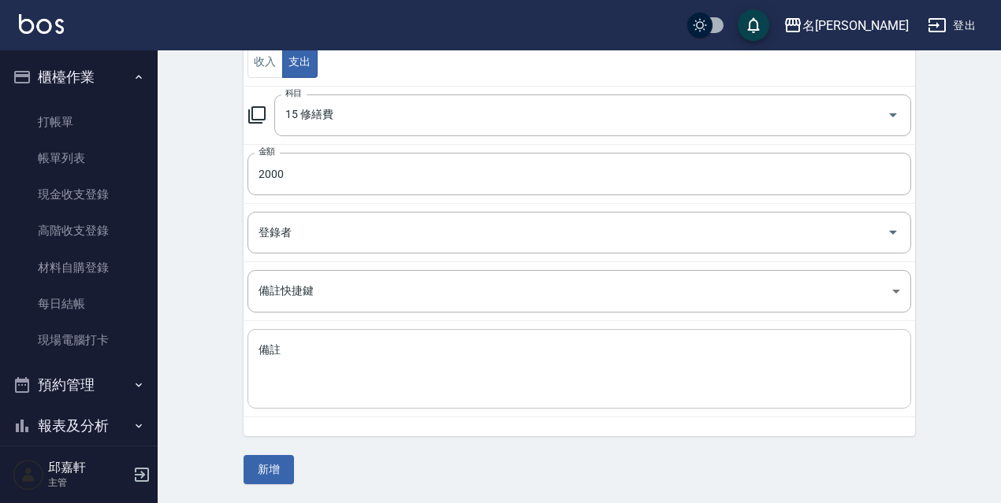
click at [304, 377] on textarea "備註" at bounding box center [578, 370] width 641 height 54
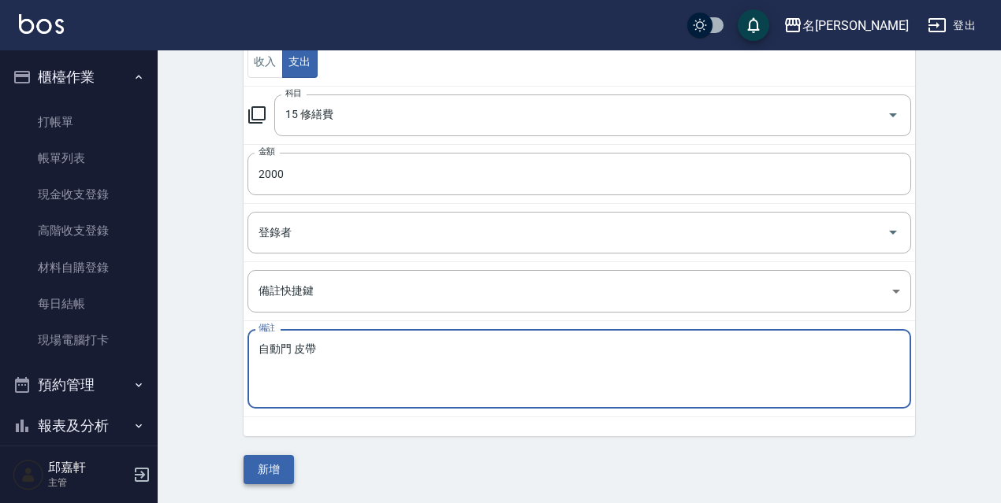
type textarea "自動門 皮帶"
click at [275, 463] on button "新增" at bounding box center [268, 469] width 50 height 29
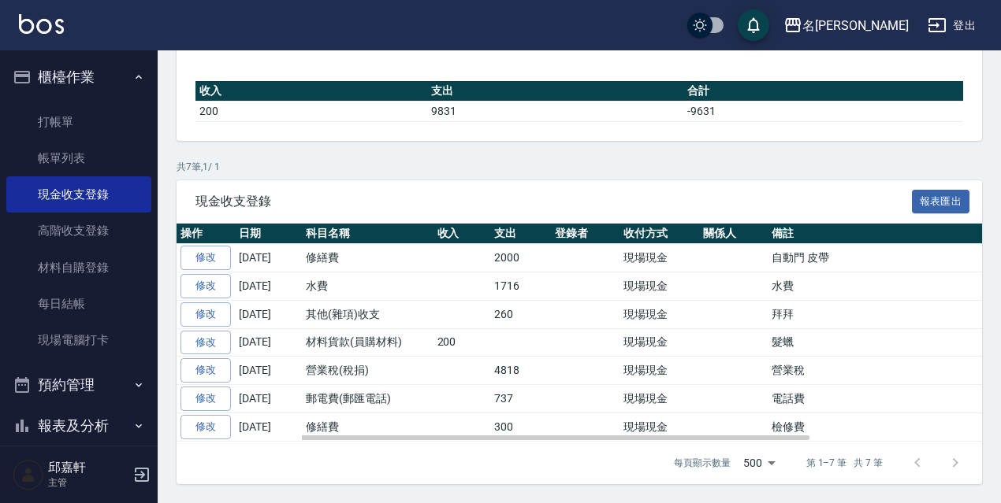
scroll to position [15, 0]
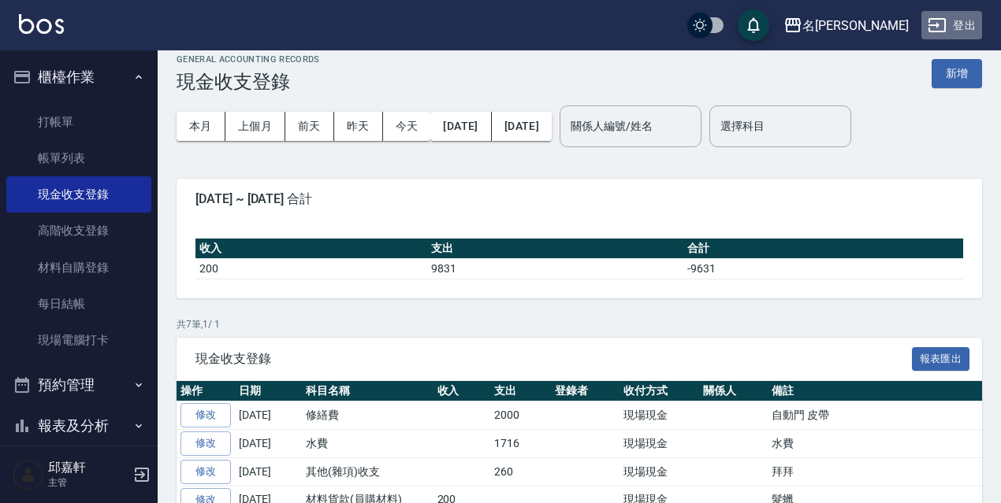
click at [965, 17] on button "登出" at bounding box center [951, 25] width 61 height 29
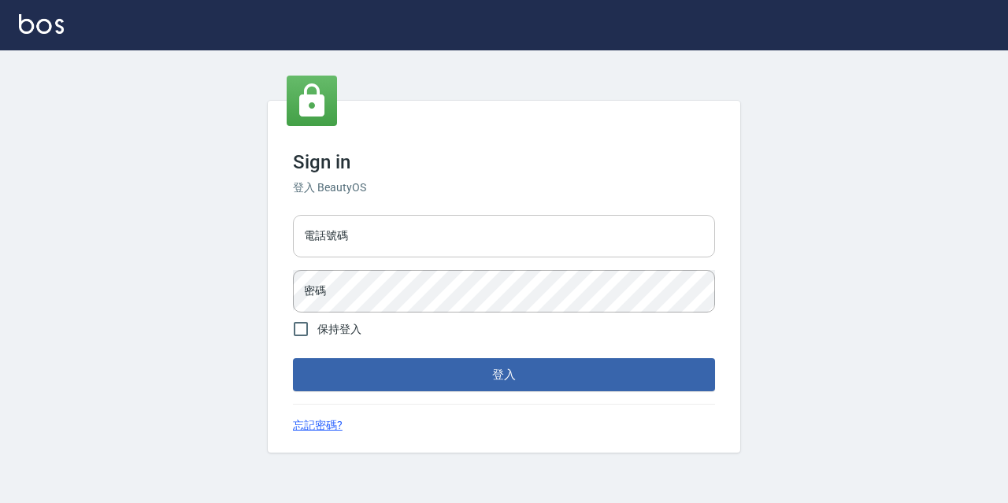
click at [373, 245] on input "電話號碼" at bounding box center [504, 236] width 422 height 43
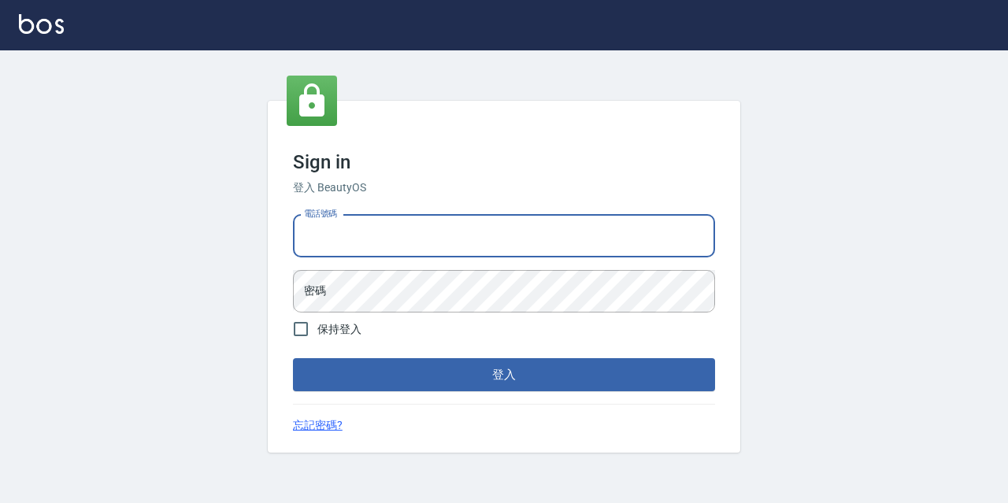
type input "0967388409"
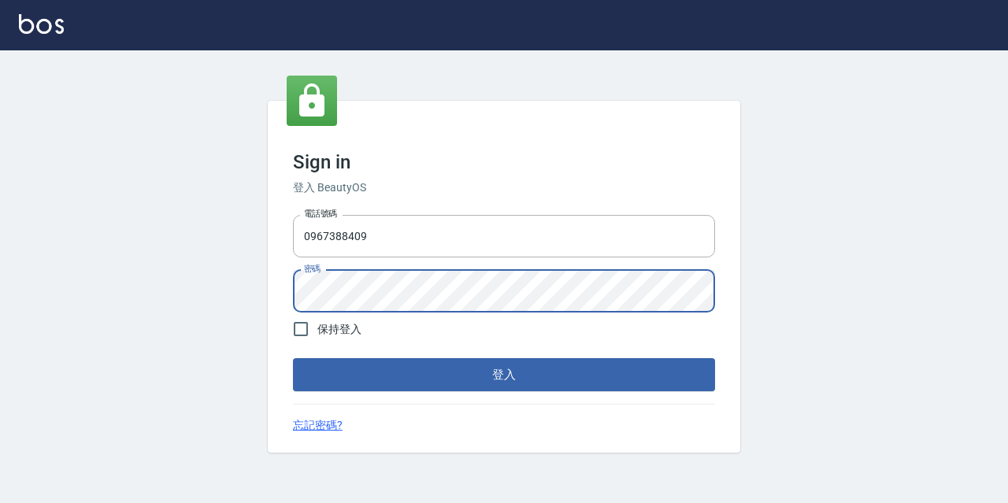
click at [293, 358] on button "登入" at bounding box center [504, 374] width 422 height 33
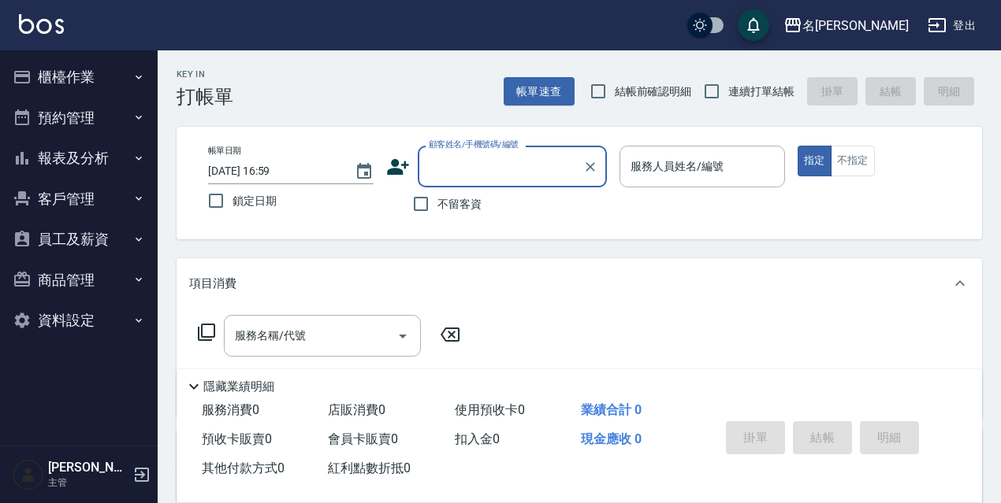
click at [48, 87] on button "櫃檯作業" at bounding box center [78, 77] width 145 height 41
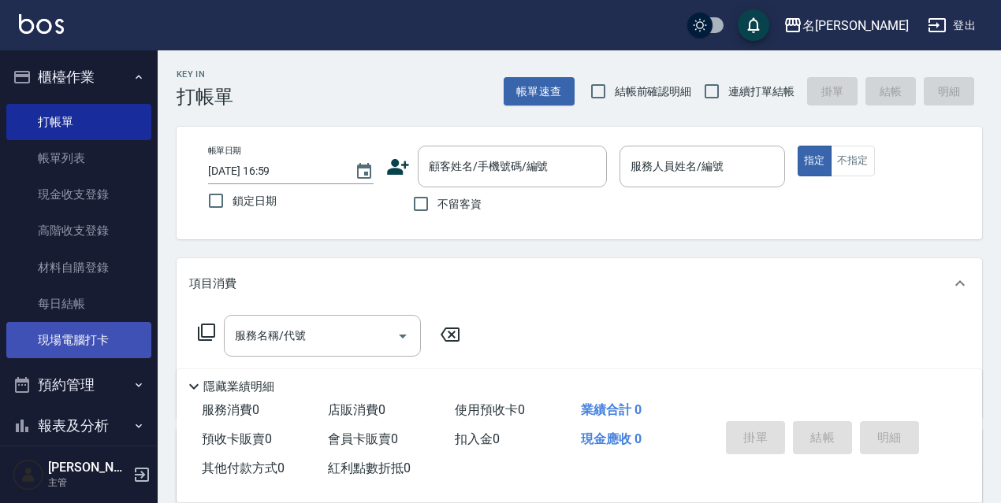
click at [78, 339] on link "現場電腦打卡" at bounding box center [78, 340] width 145 height 36
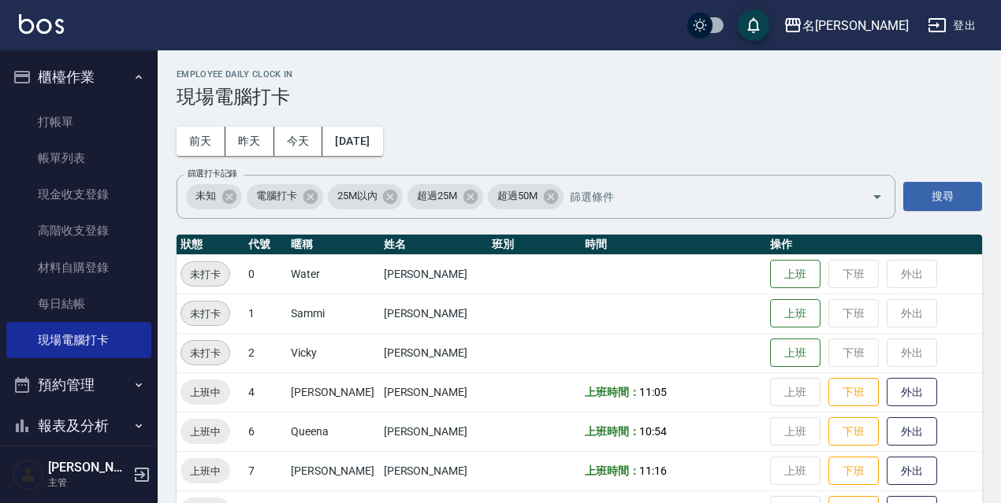
scroll to position [158, 0]
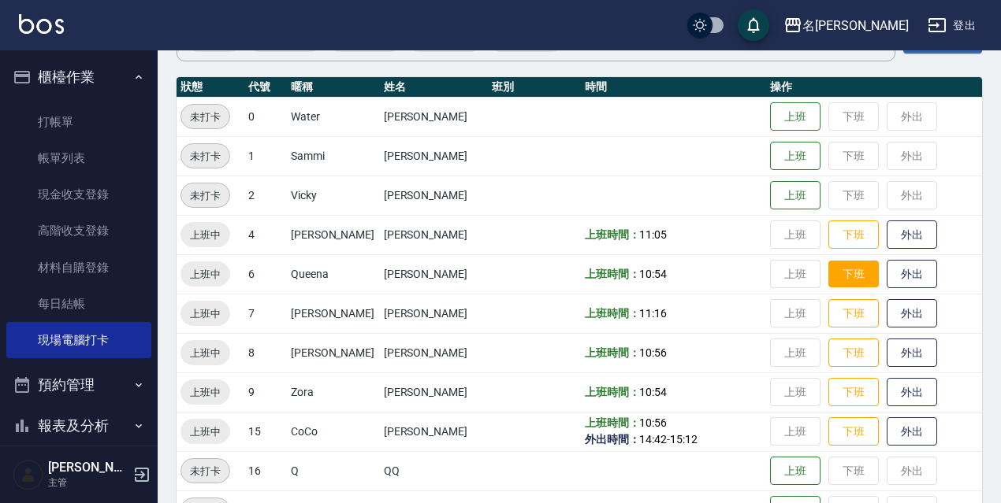
click at [833, 277] on button "下班" at bounding box center [853, 275] width 50 height 28
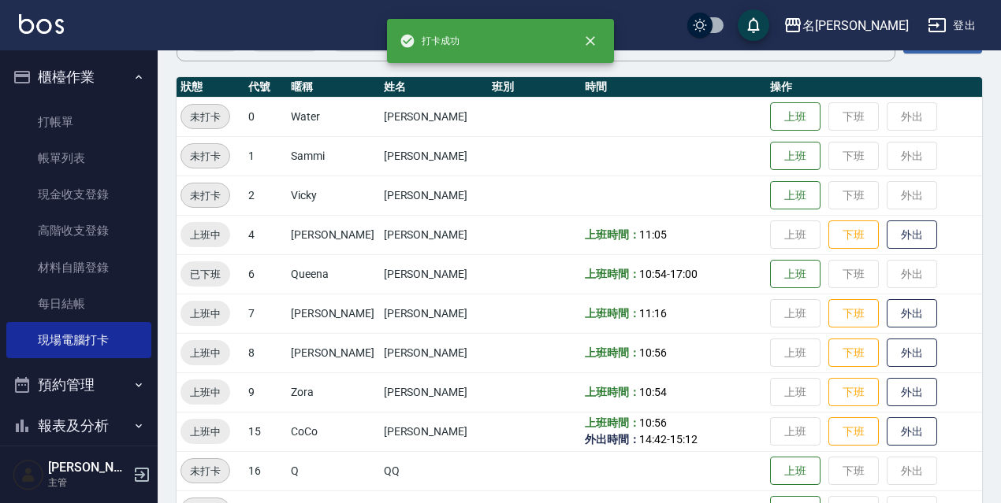
click at [945, 32] on icon "button" at bounding box center [936, 25] width 17 height 14
